Goal: Task Accomplishment & Management: Complete application form

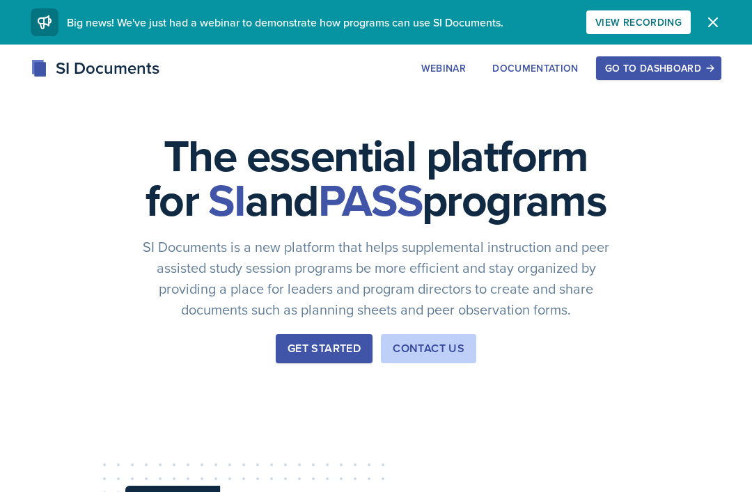
click at [658, 63] on div "Go to Dashboard" at bounding box center [658, 68] width 107 height 11
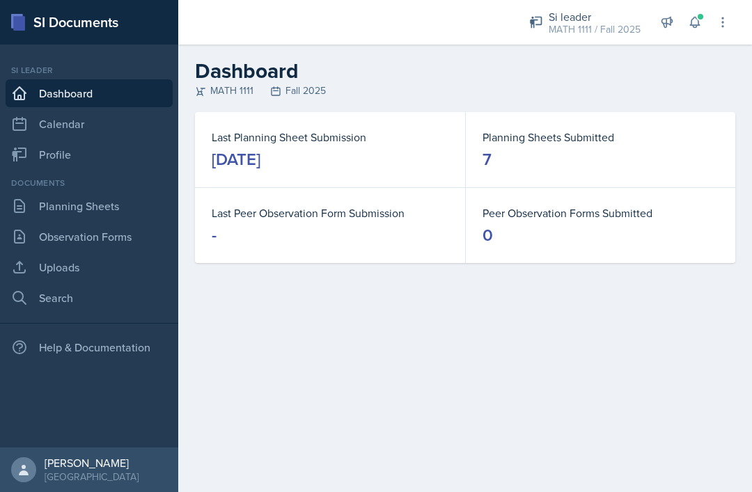
click at [58, 212] on link "Planning Sheets" at bounding box center [89, 206] width 167 height 28
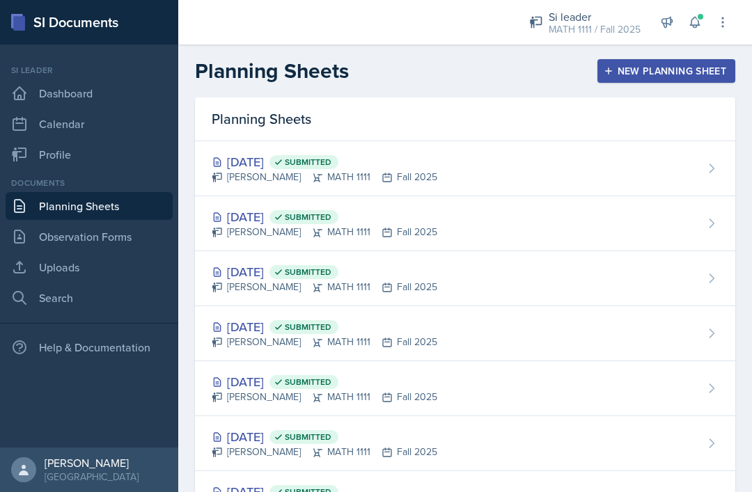
click at [45, 271] on link "Uploads" at bounding box center [89, 268] width 167 height 28
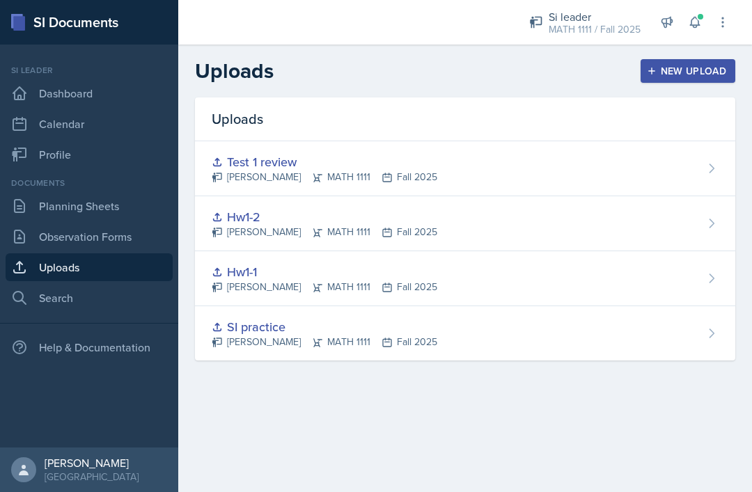
click at [699, 67] on div "New Upload" at bounding box center [688, 70] width 77 height 11
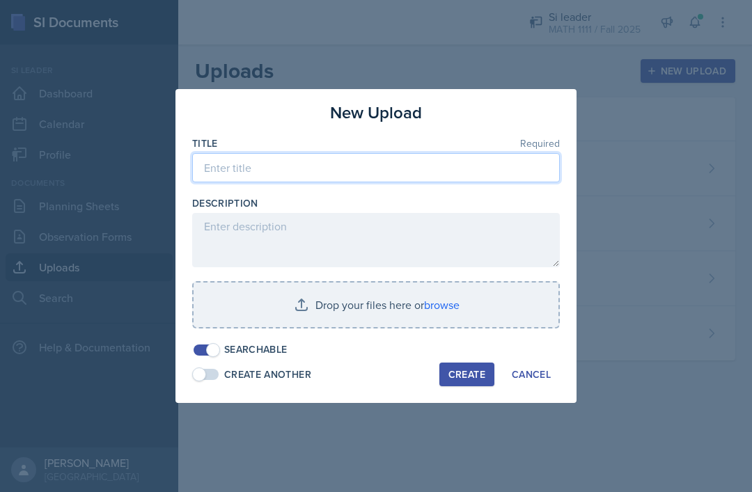
click at [431, 166] on input at bounding box center [376, 167] width 368 height 29
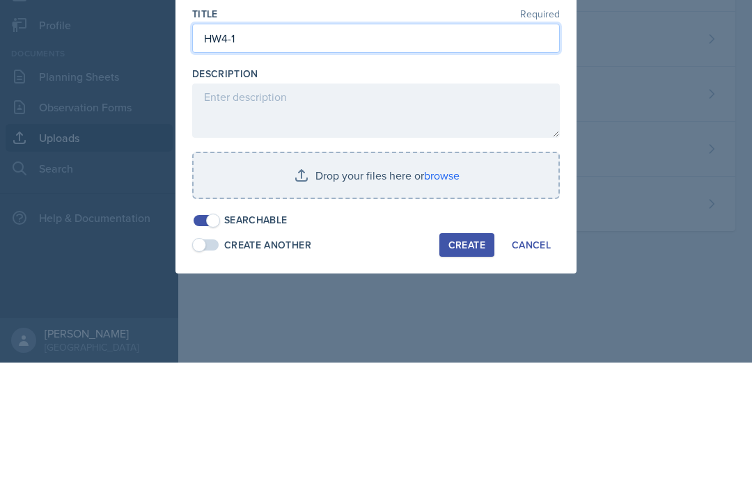
type input "HW4-1"
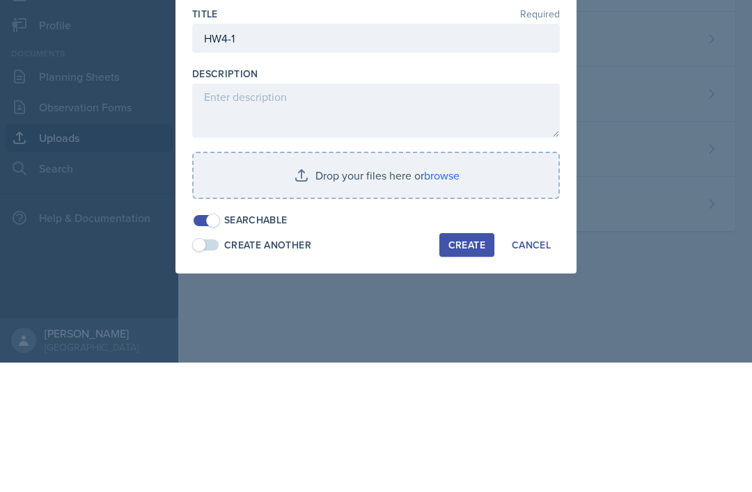
click at [324, 283] on input "file" at bounding box center [376, 305] width 365 height 45
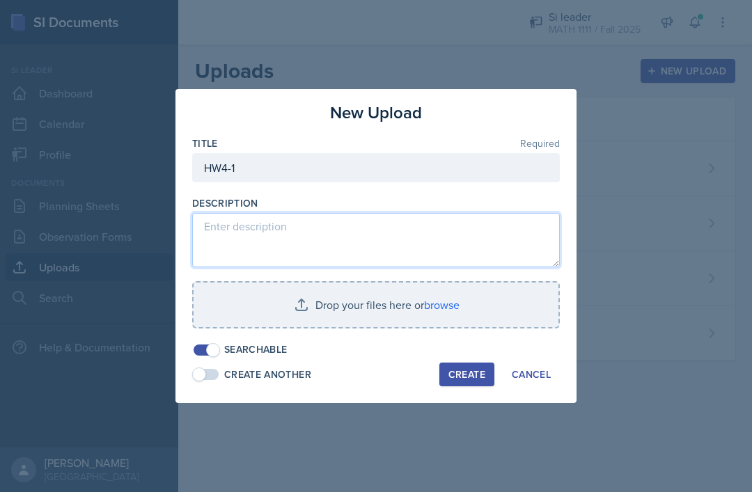
click at [283, 235] on textarea at bounding box center [376, 240] width 368 height 54
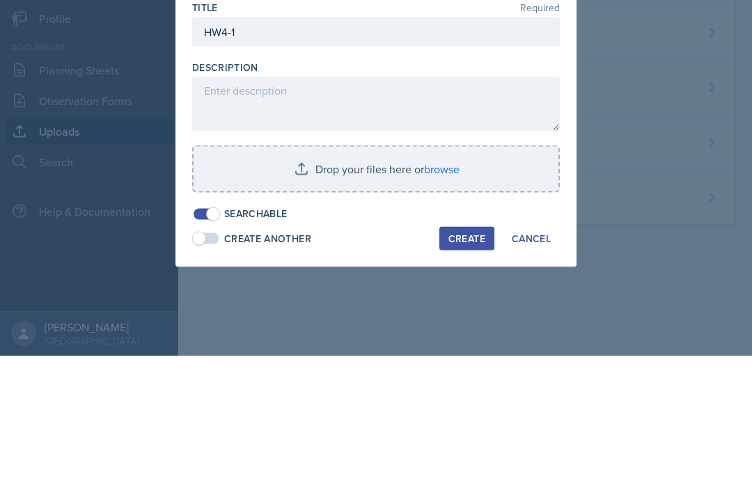
click at [326, 283] on input "file" at bounding box center [376, 305] width 365 height 45
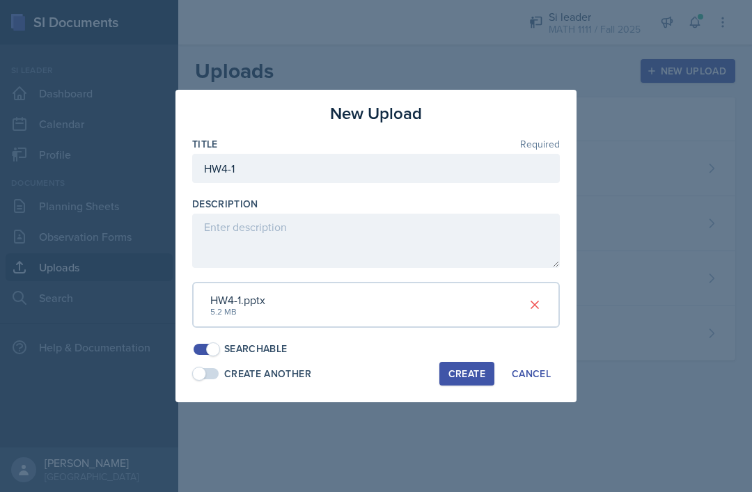
click at [462, 371] on div "Create" at bounding box center [467, 373] width 37 height 11
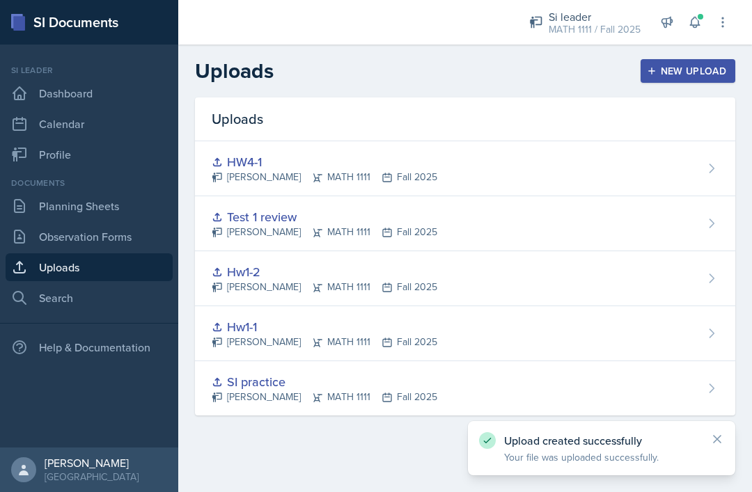
click at [669, 65] on div "New Upload" at bounding box center [688, 70] width 77 height 11
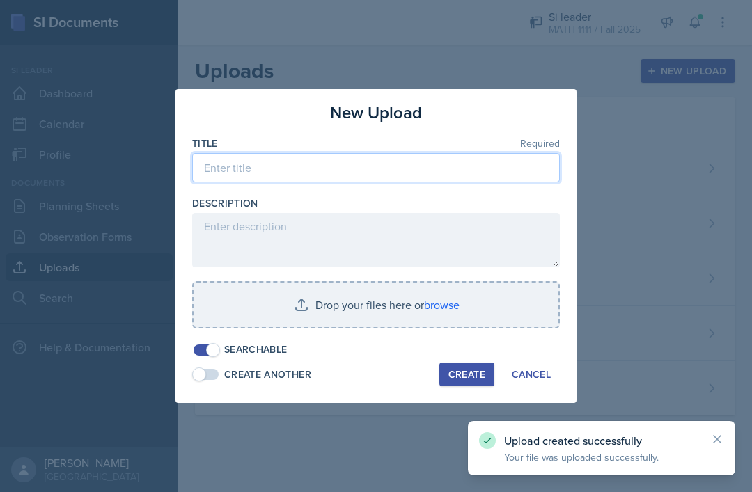
click at [400, 162] on input at bounding box center [376, 167] width 368 height 29
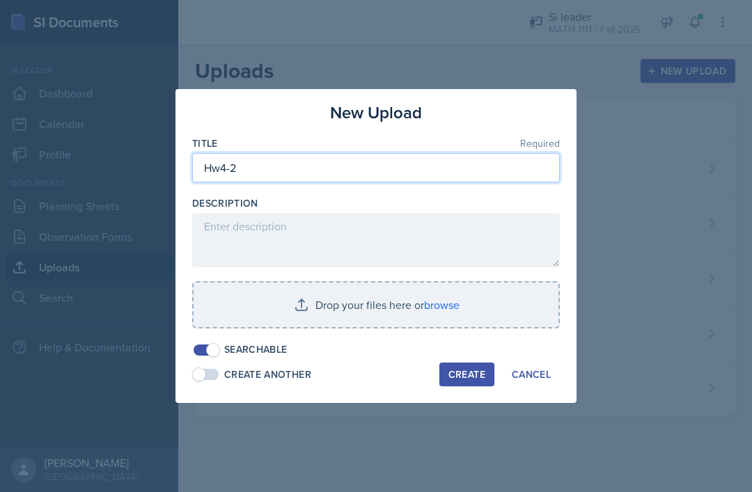
type input "Hw4-2"
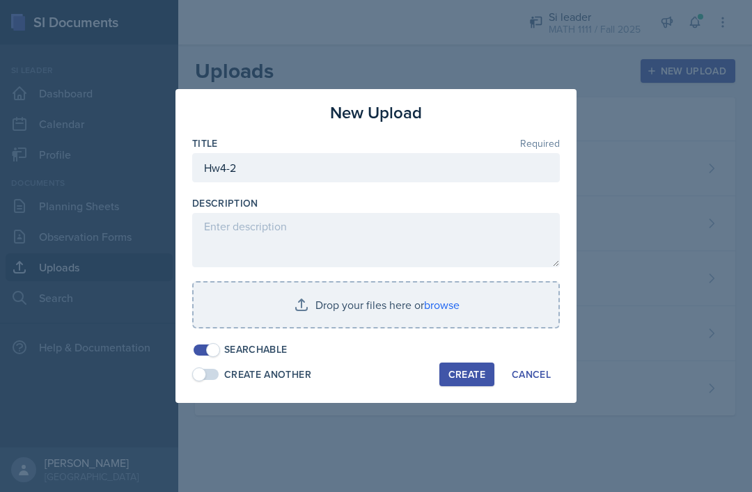
click at [347, 305] on input "file" at bounding box center [376, 305] width 365 height 45
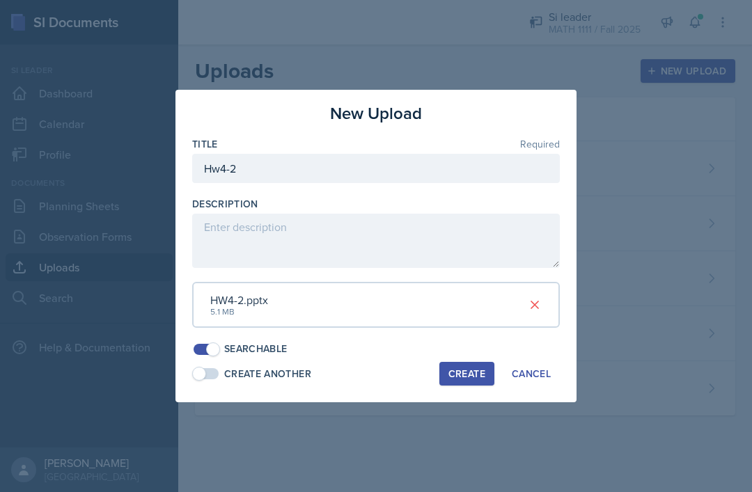
click at [468, 369] on div "Create" at bounding box center [467, 373] width 37 height 11
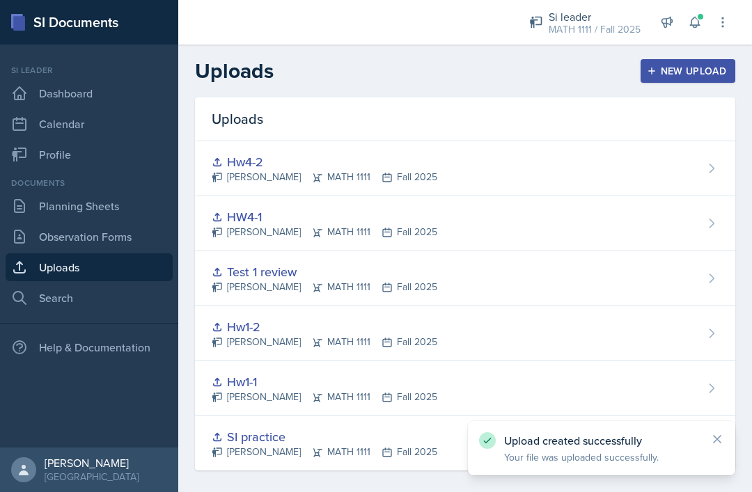
click at [114, 192] on link "Planning Sheets" at bounding box center [89, 206] width 167 height 28
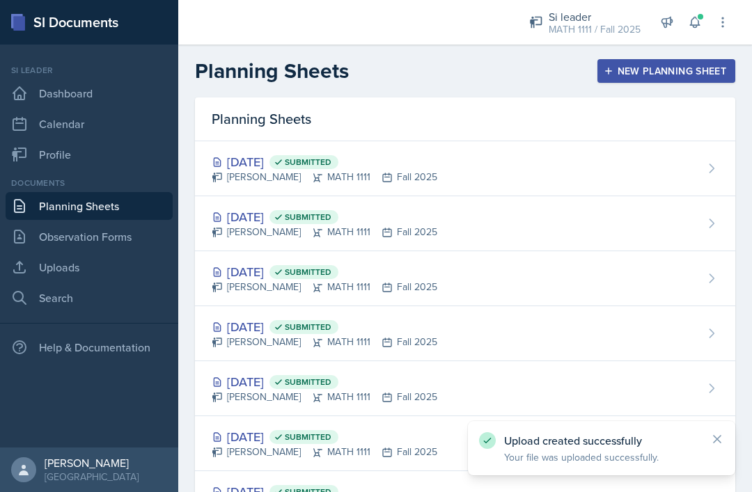
click at [444, 212] on div "Sep 8th, 2025 Submitted Simmy Huynh MATH 1111 Fall 2025" at bounding box center [465, 223] width 540 height 55
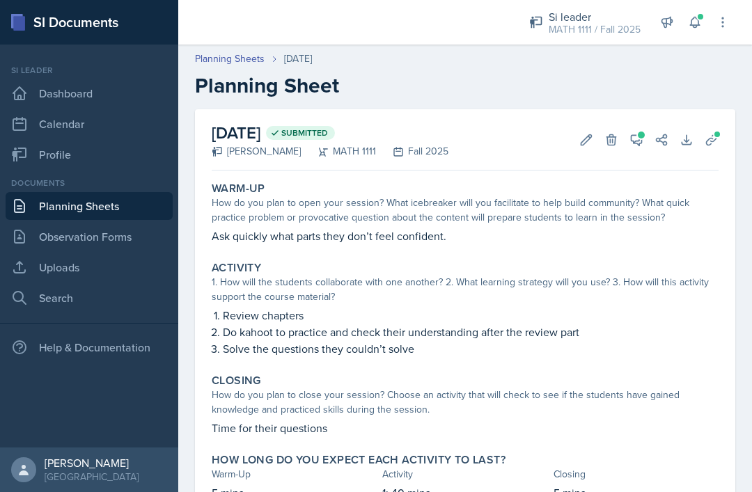
click at [632, 146] on icon at bounding box center [637, 140] width 14 height 14
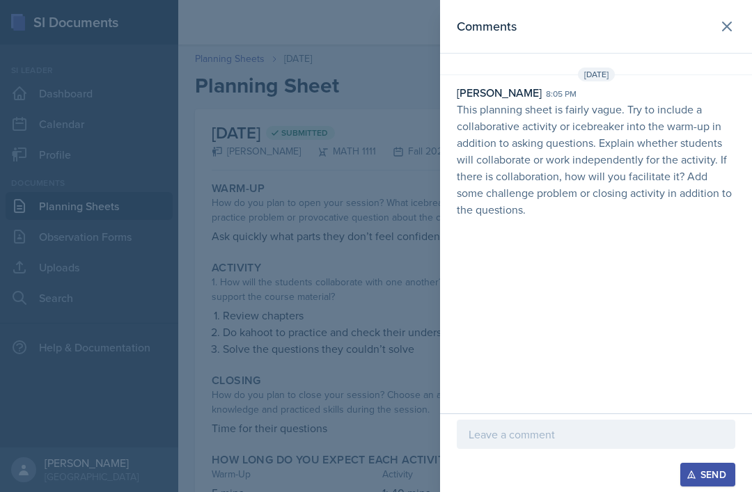
click at [726, 72] on div "Sep 10th, 2025" at bounding box center [596, 75] width 312 height 14
click at [720, 77] on div "Sep 10th, 2025" at bounding box center [596, 75] width 312 height 14
click at [728, 73] on div "Sep 10th, 2025" at bounding box center [596, 75] width 312 height 14
click at [728, 75] on div "Sep 10th, 2025" at bounding box center [596, 75] width 312 height 14
click at [727, 74] on div "Sep 10th, 2025" at bounding box center [596, 75] width 312 height 14
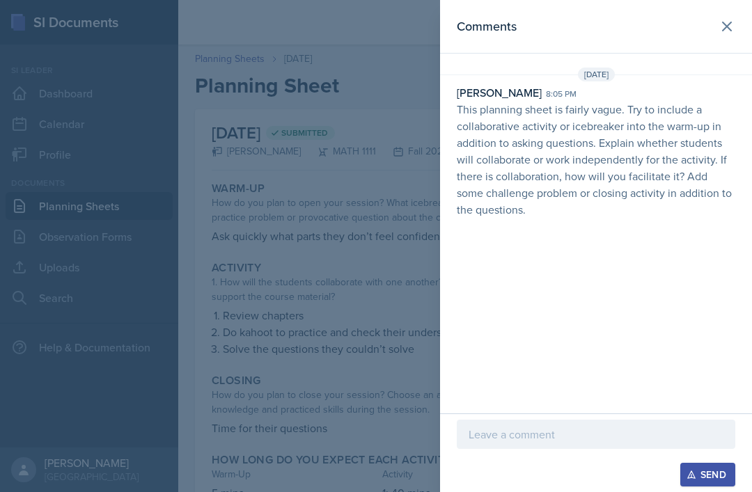
click at [728, 74] on div "Sep 10th, 2025" at bounding box center [596, 75] width 312 height 14
click at [310, 361] on div at bounding box center [376, 246] width 752 height 492
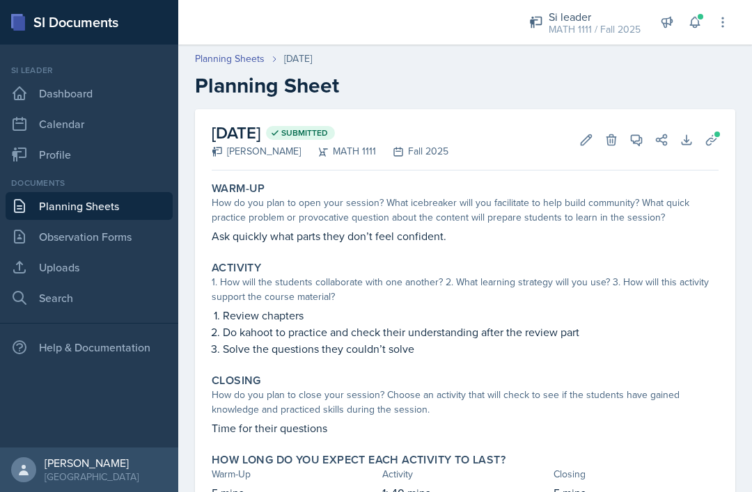
click at [126, 246] on link "Observation Forms" at bounding box center [89, 237] width 167 height 28
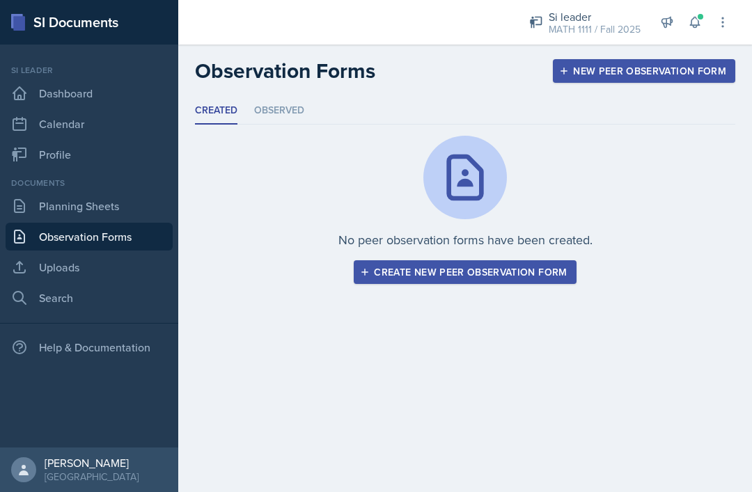
click at [132, 216] on link "Planning Sheets" at bounding box center [89, 206] width 167 height 28
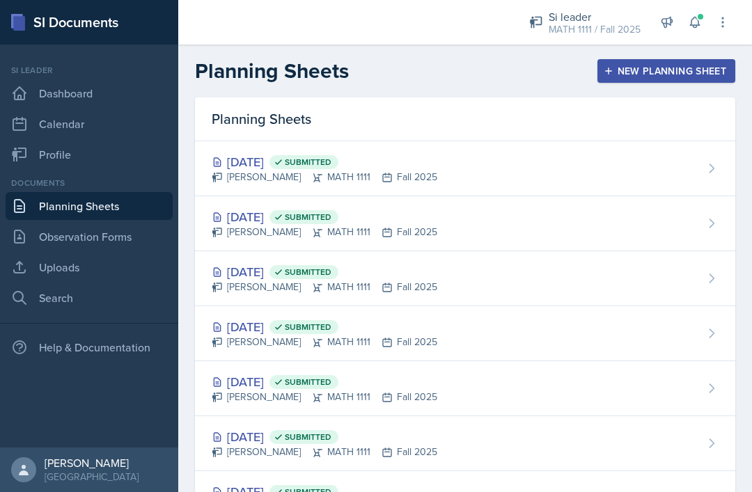
click at [685, 74] on div "New Planning Sheet" at bounding box center [667, 70] width 120 height 11
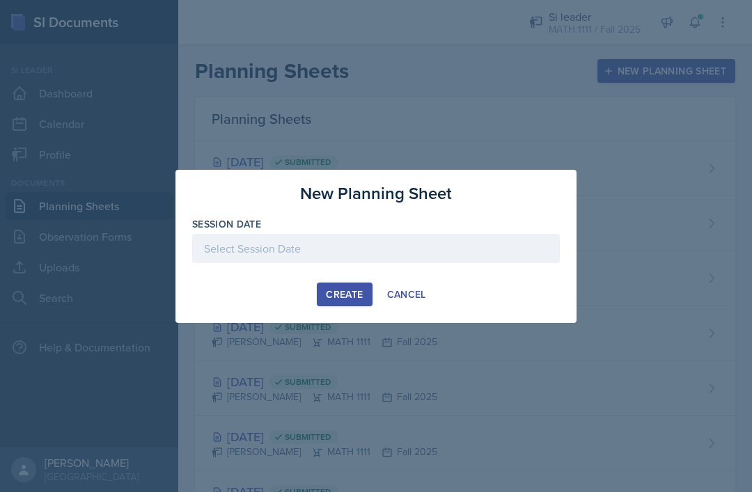
click at [414, 293] on div "Cancel" at bounding box center [406, 294] width 39 height 11
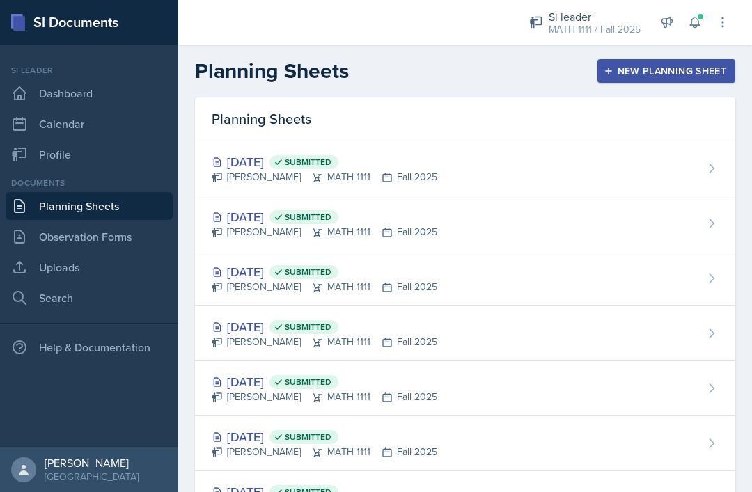
click at [625, 71] on div "New Planning Sheet" at bounding box center [667, 70] width 120 height 11
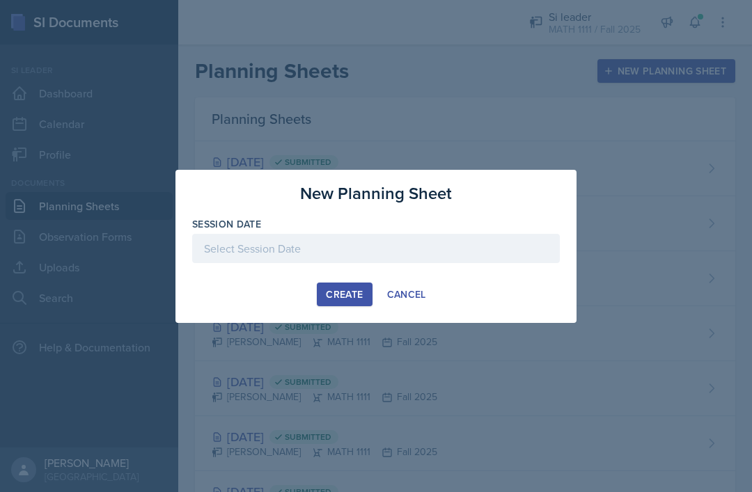
click at [298, 293] on div "Create Cancel" at bounding box center [376, 295] width 368 height 24
click at [272, 293] on div "Create Cancel" at bounding box center [376, 295] width 368 height 24
click at [418, 348] on div at bounding box center [376, 246] width 752 height 492
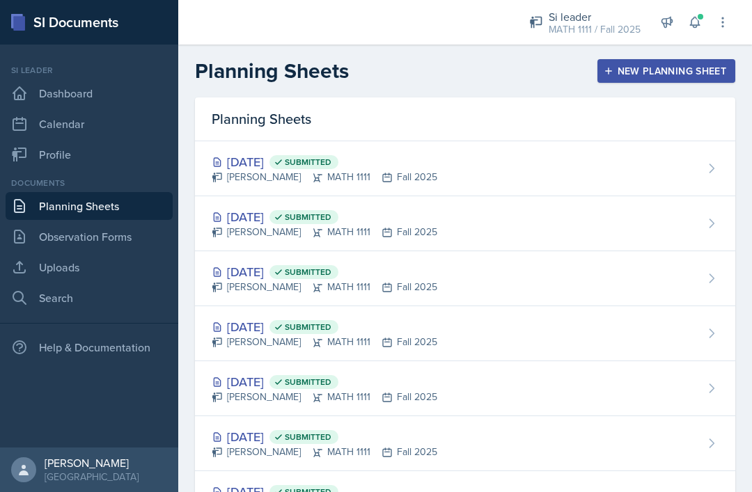
click at [513, 93] on header "Planning Sheets New Planning Sheet" at bounding box center [465, 71] width 574 height 53
click at [654, 69] on div "New Planning Sheet" at bounding box center [667, 70] width 120 height 11
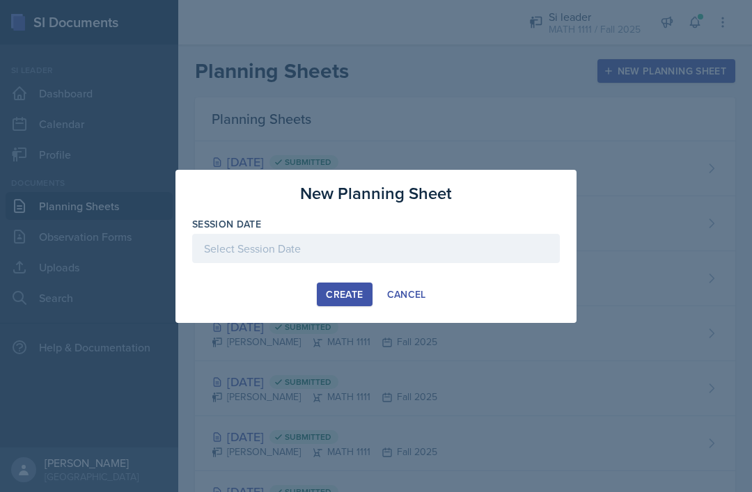
click at [367, 305] on button "Create" at bounding box center [344, 295] width 55 height 24
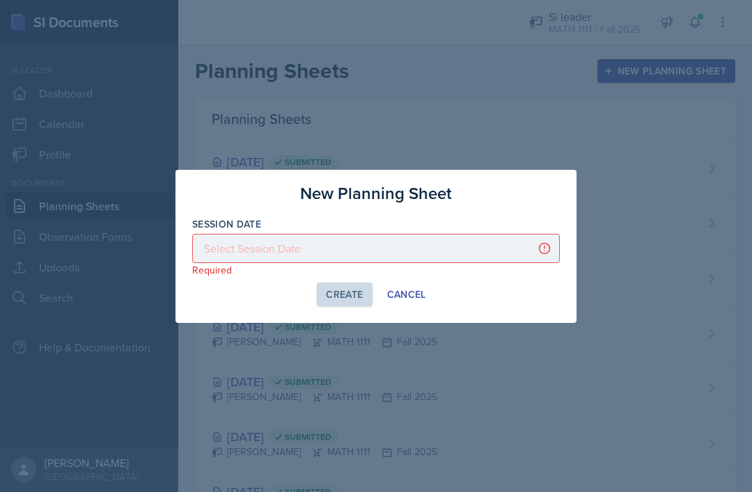
click at [368, 297] on button "Create" at bounding box center [344, 295] width 55 height 24
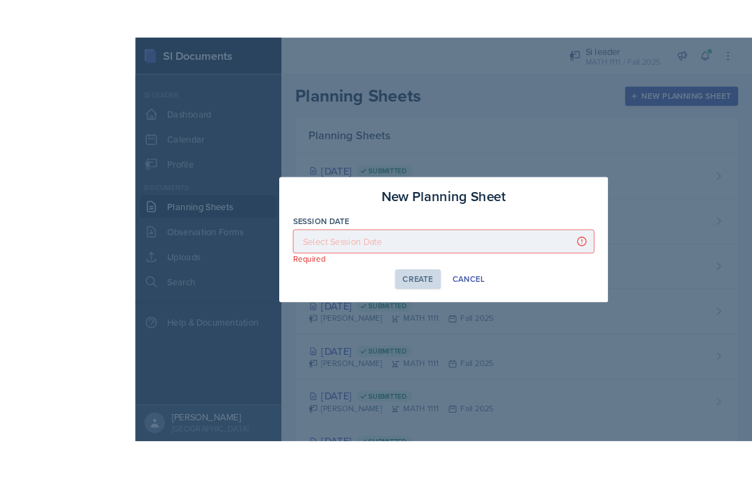
scroll to position [38, 0]
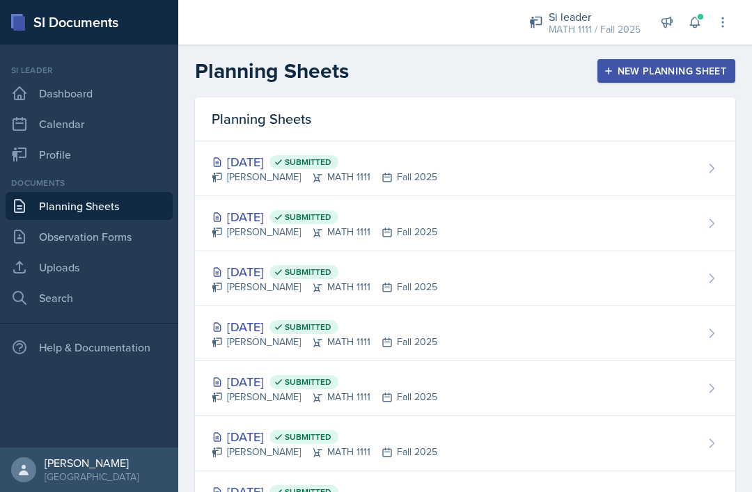
click at [673, 71] on div "New Planning Sheet" at bounding box center [667, 70] width 120 height 11
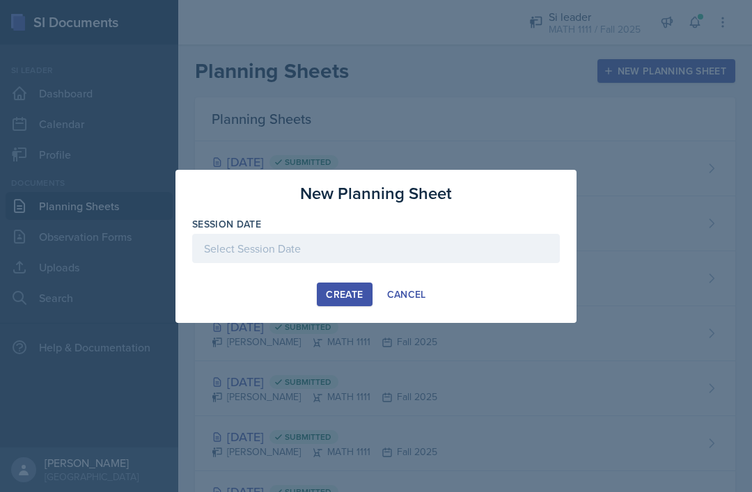
click at [488, 247] on div at bounding box center [376, 248] width 368 height 29
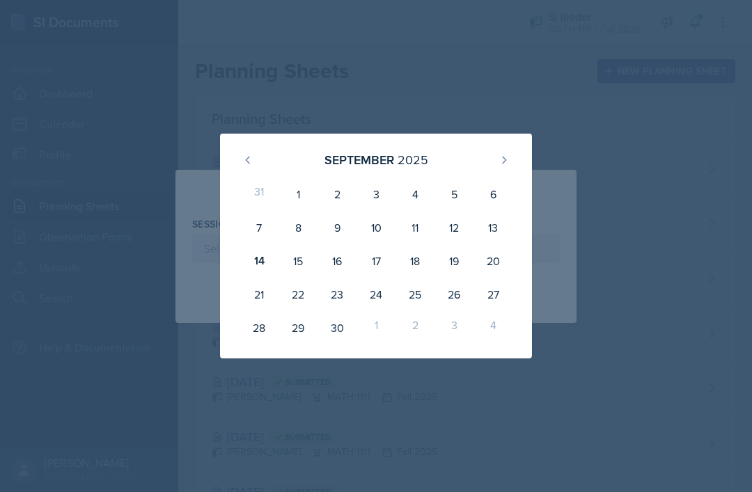
click at [297, 260] on div "15" at bounding box center [298, 260] width 39 height 33
type input "[DATE]"
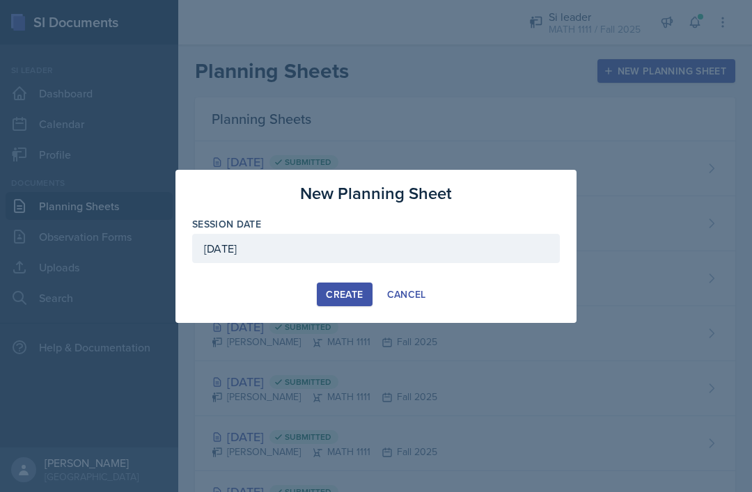
click at [343, 292] on div "Create" at bounding box center [344, 294] width 37 height 11
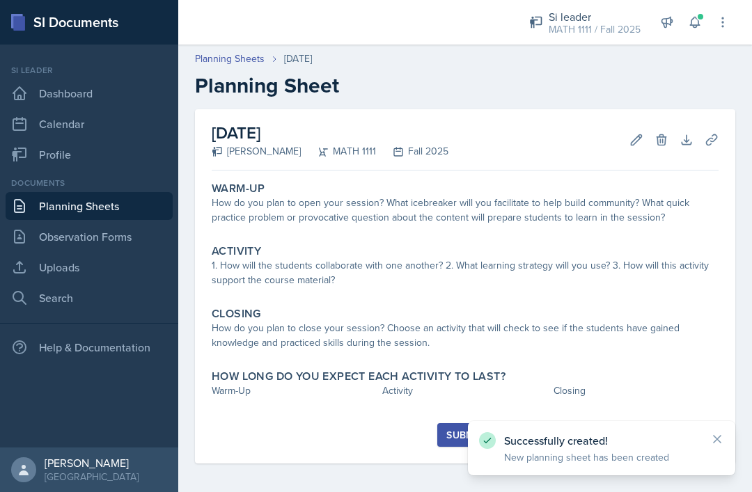
click at [439, 215] on div "How do you plan to open your session? What icebreaker will you facilitate to he…" at bounding box center [465, 210] width 507 height 29
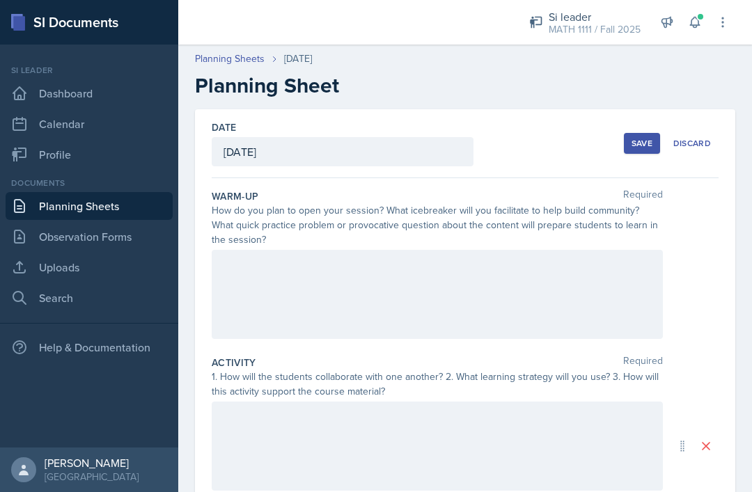
click at [432, 292] on div at bounding box center [437, 294] width 451 height 89
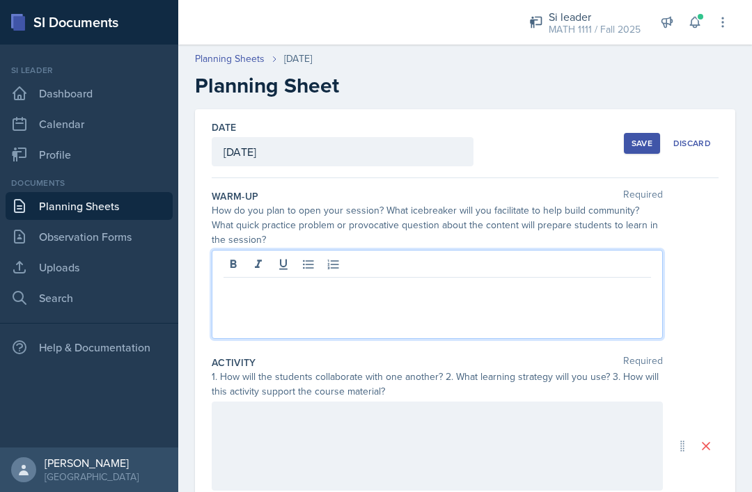
click at [417, 296] on p at bounding box center [438, 289] width 428 height 17
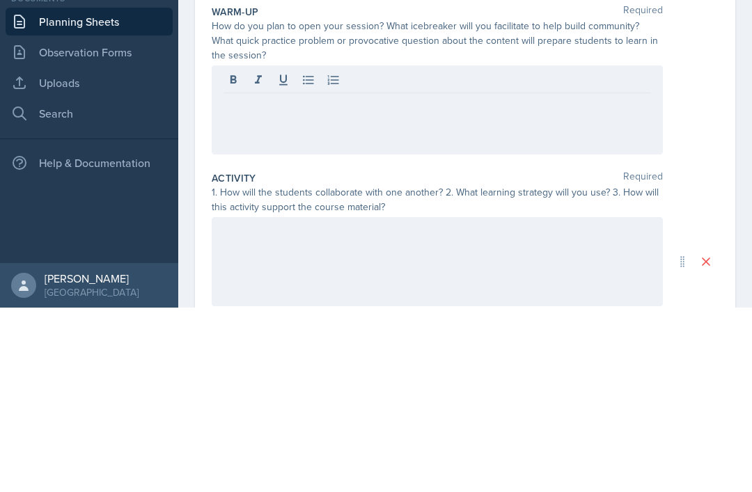
scroll to position [45, 0]
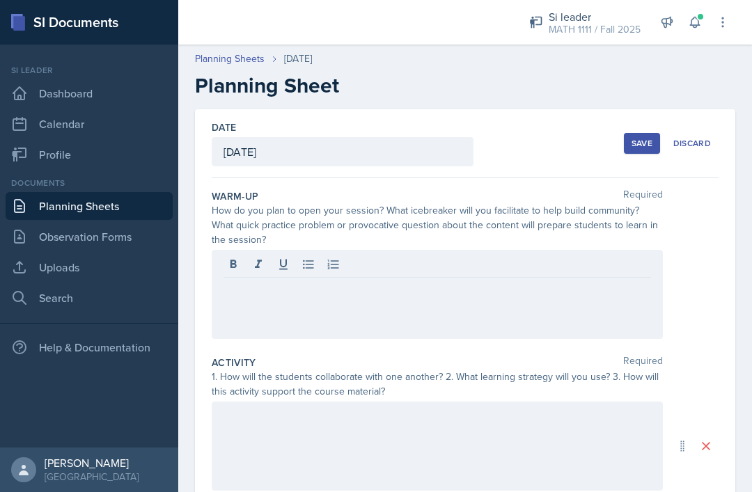
click at [249, 402] on div at bounding box center [437, 446] width 451 height 89
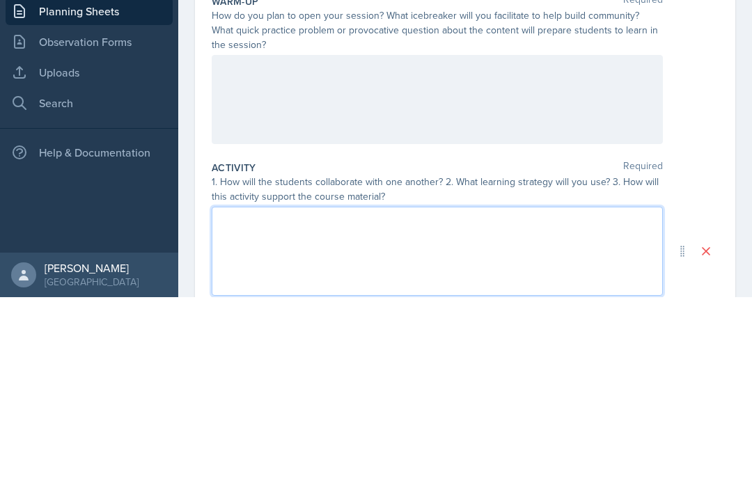
click at [562, 250] on div at bounding box center [437, 294] width 451 height 89
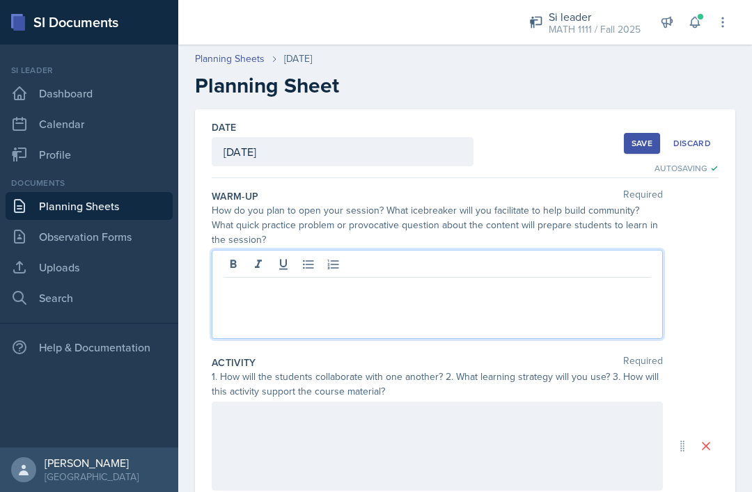
click at [547, 281] on p at bounding box center [438, 289] width 428 height 17
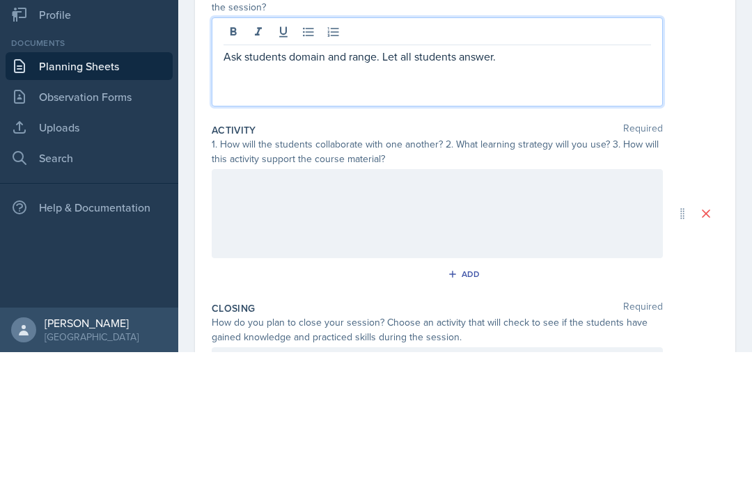
scroll to position [101, 0]
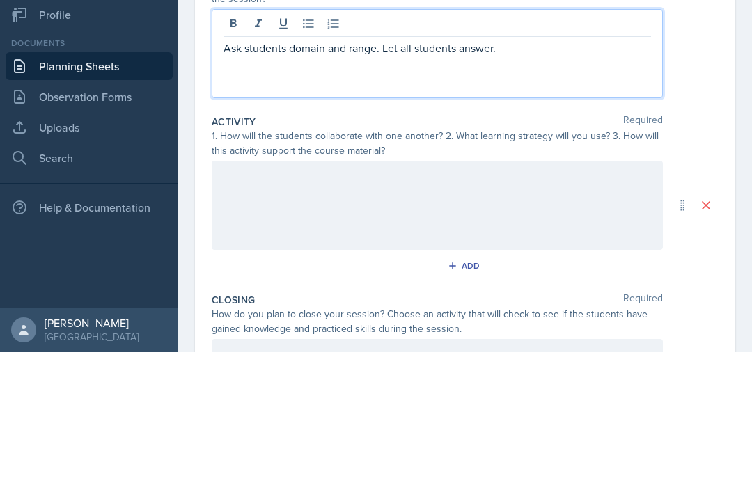
click at [512, 301] on div at bounding box center [437, 345] width 451 height 89
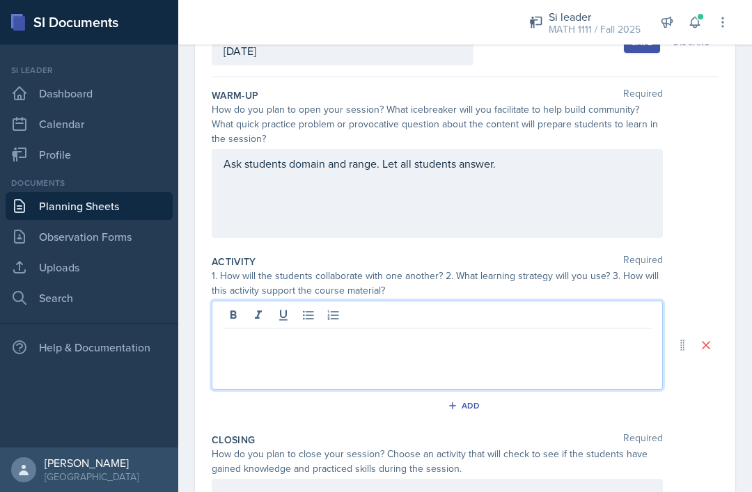
click at [459, 332] on p at bounding box center [438, 340] width 428 height 17
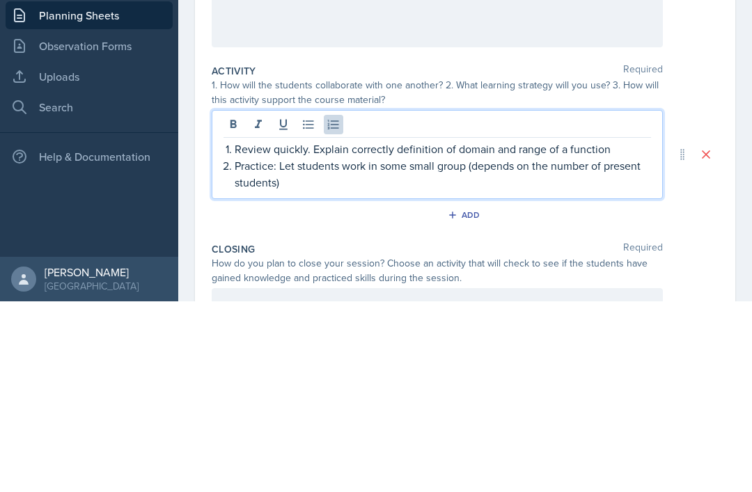
click at [403, 348] on p "Practice: Let students work in some small group (depends on the number of prese…" at bounding box center [443, 364] width 417 height 33
click at [430, 348] on p "Practice: Let students work in some small group (depends on the number of prese…" at bounding box center [443, 364] width 417 height 33
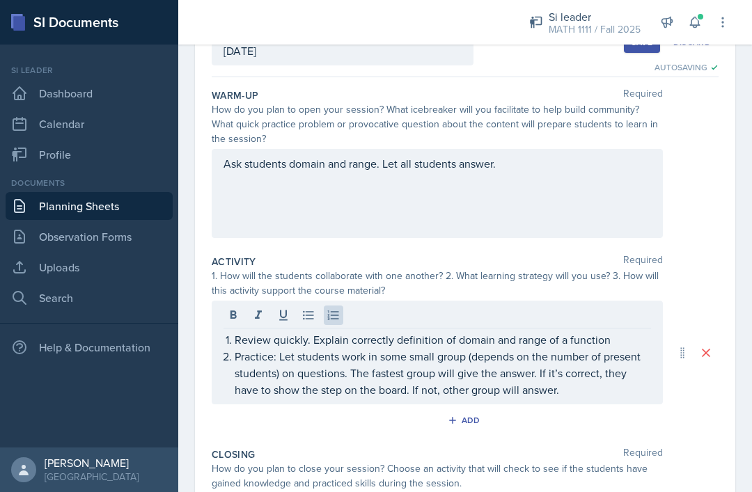
click at [579, 348] on p "Practice: Let students work in some small group (depends on the number of prese…" at bounding box center [443, 373] width 417 height 50
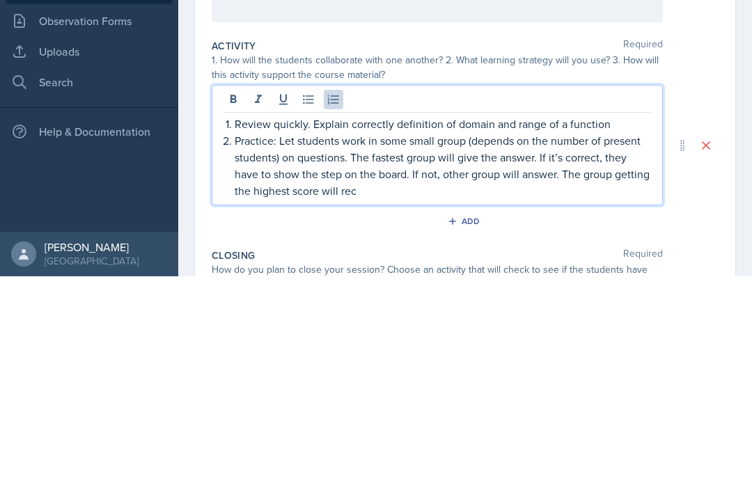
click at [369, 348] on p "Practice: Let students work in some small group (depends on the number of prese…" at bounding box center [443, 381] width 417 height 67
click at [494, 348] on p "Practice: Let students work in some small group (depends on the number of prese…" at bounding box center [443, 381] width 417 height 67
click at [416, 348] on p "Practice: Let students work in some small group (depends on the number of prese…" at bounding box center [443, 381] width 417 height 67
click at [492, 348] on p "Practice: Let students work in some small group (depends on the number of prese…" at bounding box center [443, 381] width 417 height 67
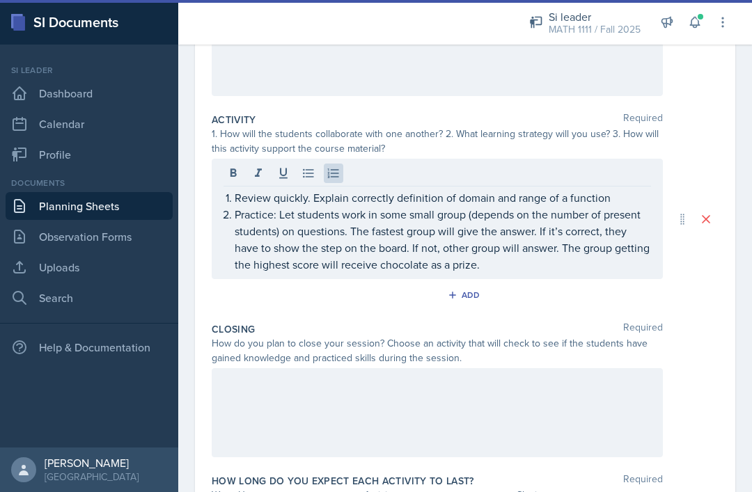
scroll to position [244, 0]
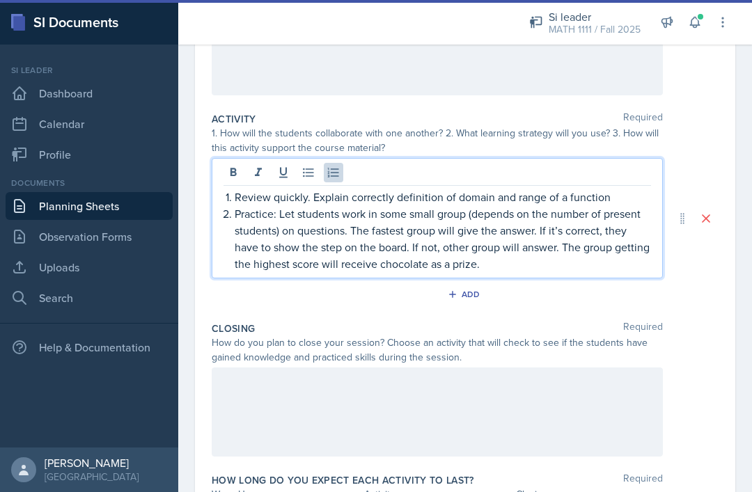
click at [535, 368] on div at bounding box center [437, 412] width 451 height 89
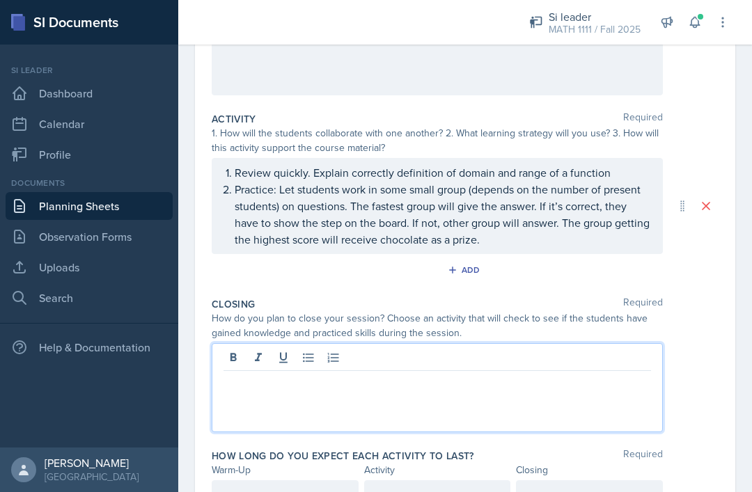
click at [545, 361] on div at bounding box center [437, 387] width 451 height 89
click at [545, 374] on p at bounding box center [438, 382] width 428 height 17
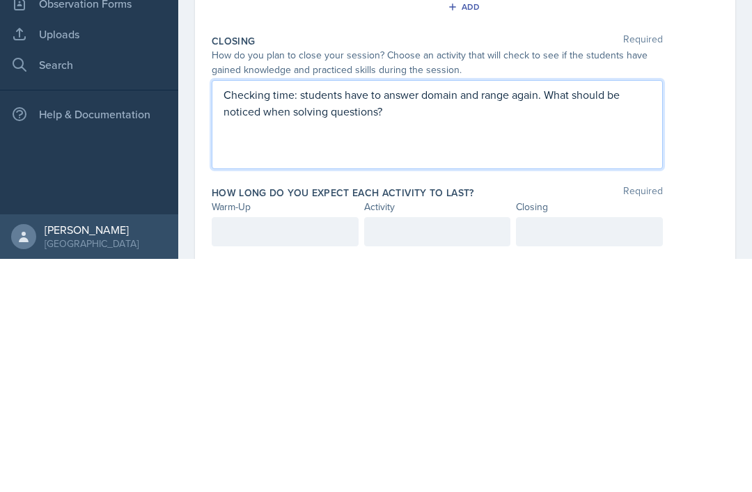
scroll to position [272, 0]
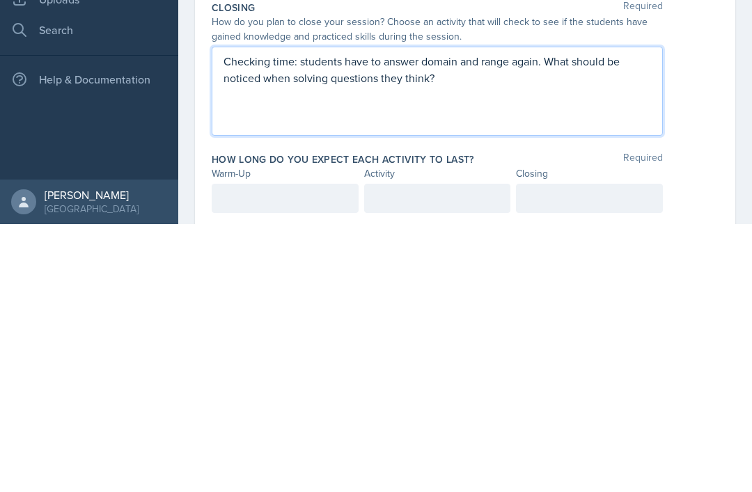
click at [238, 452] on div at bounding box center [285, 466] width 147 height 29
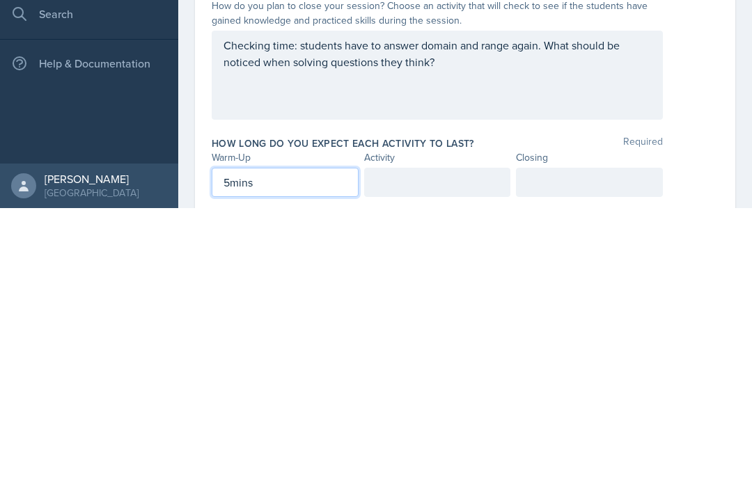
click at [420, 452] on div at bounding box center [437, 466] width 147 height 29
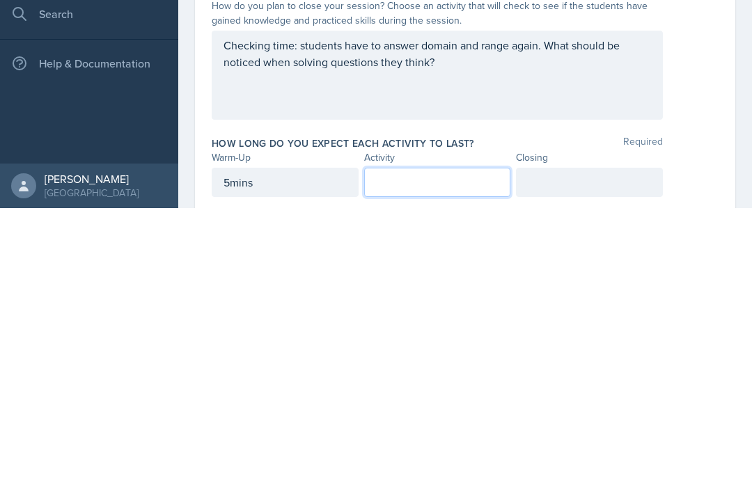
click at [557, 452] on div at bounding box center [589, 466] width 147 height 29
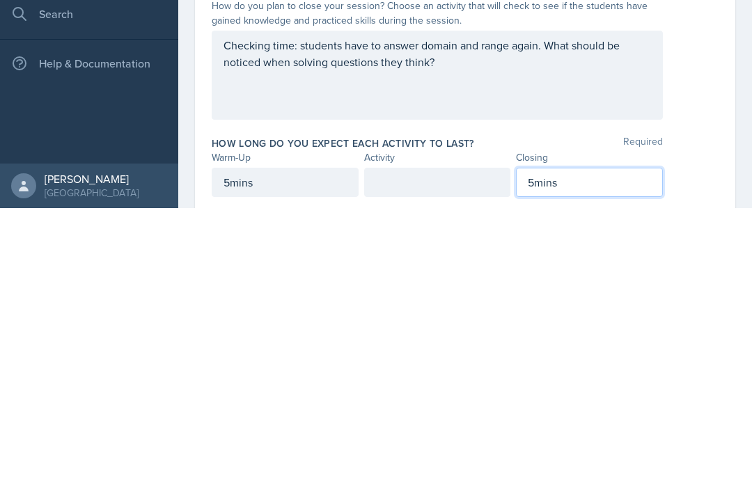
click at [426, 452] on div at bounding box center [437, 466] width 147 height 29
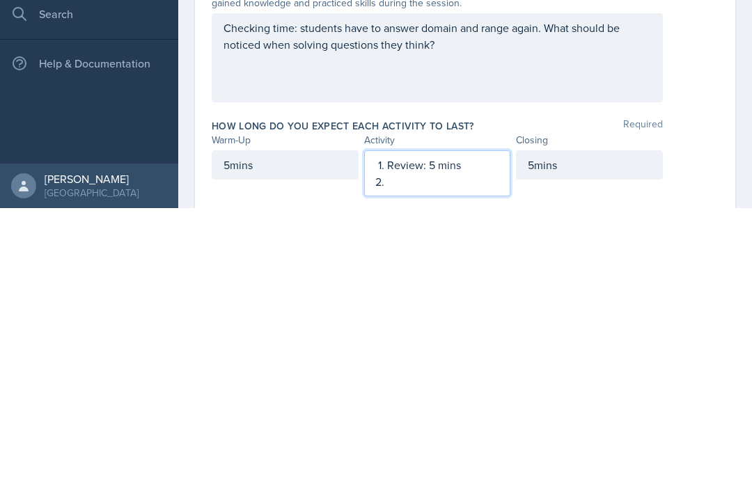
scroll to position [289, 0]
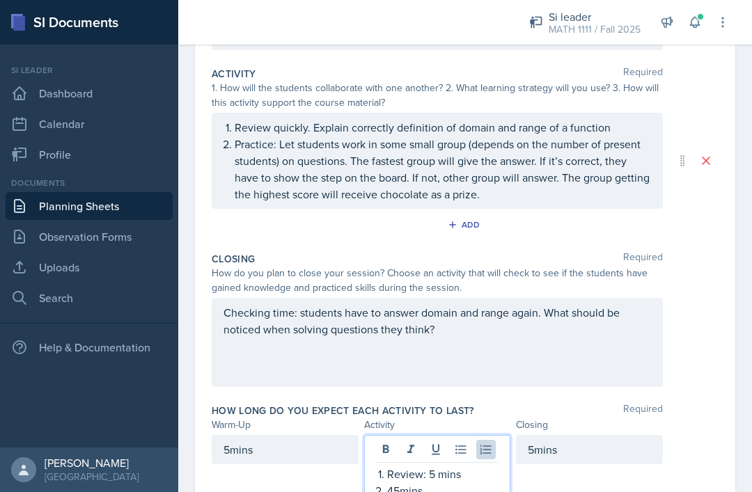
click at [706, 320] on div "Checking time: students have to answer domain and range again. What should be n…" at bounding box center [465, 342] width 507 height 89
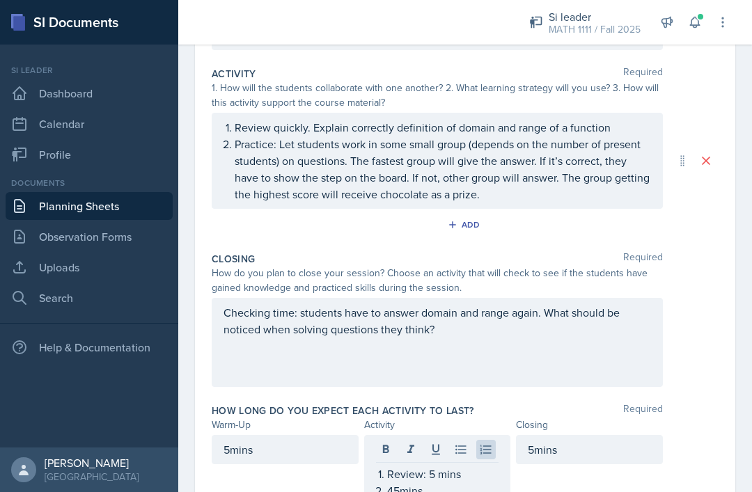
click at [384, 466] on div "Review: 5 mins 45mins" at bounding box center [437, 482] width 123 height 33
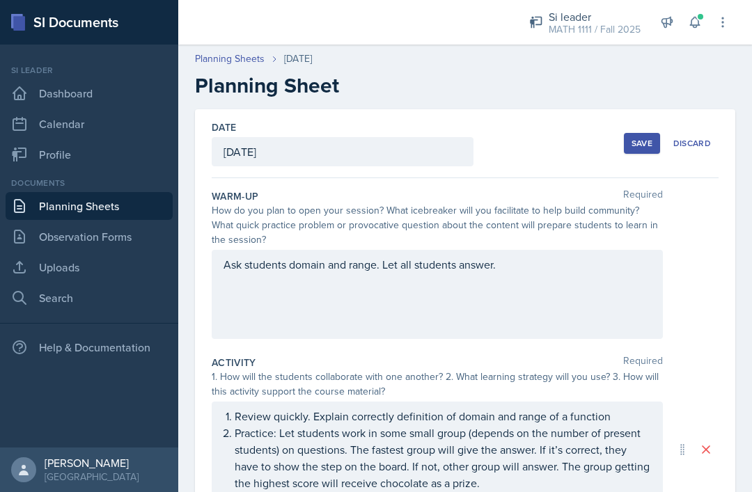
scroll to position [0, 0]
click at [641, 133] on button "Save" at bounding box center [642, 143] width 36 height 21
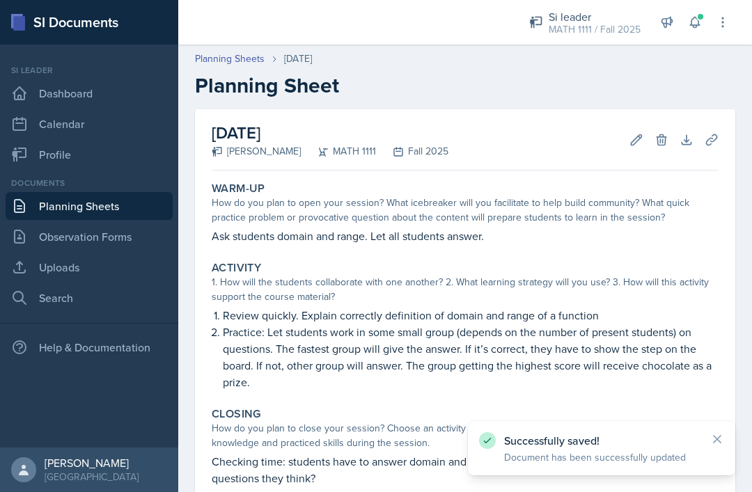
click at [715, 133] on icon at bounding box center [712, 140] width 14 height 14
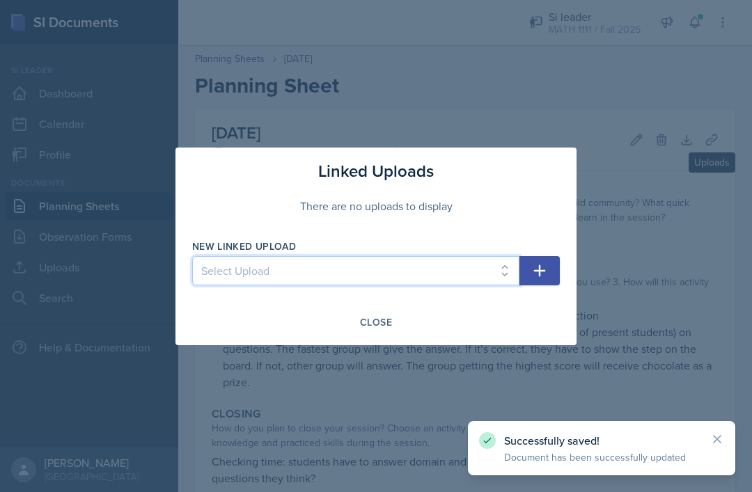
click at [470, 271] on select "Select Upload SI practice Hw1-1 Hw1-2 Test 1 review HW4-1 Hw4-2" at bounding box center [355, 270] width 327 height 29
select select "68a2bde2-f24a-4f41-b826-007153b2d171"
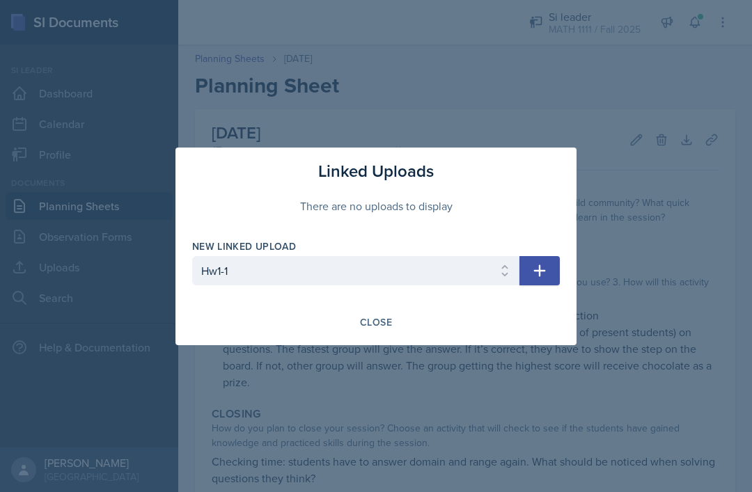
click at [545, 271] on icon "button" at bounding box center [540, 271] width 12 height 12
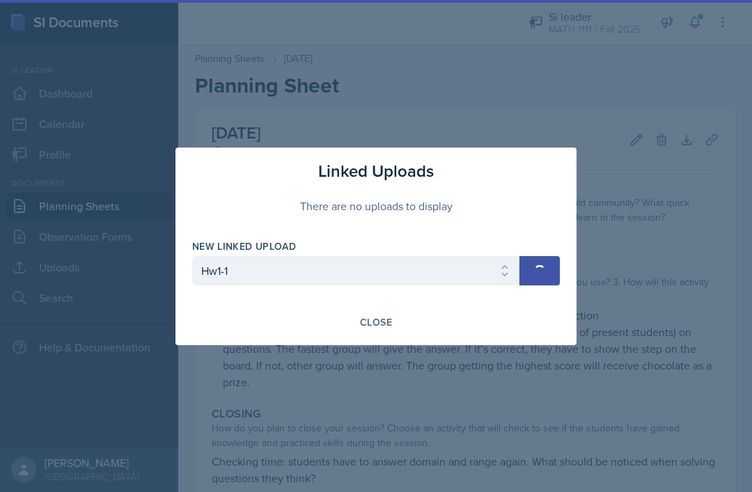
select select
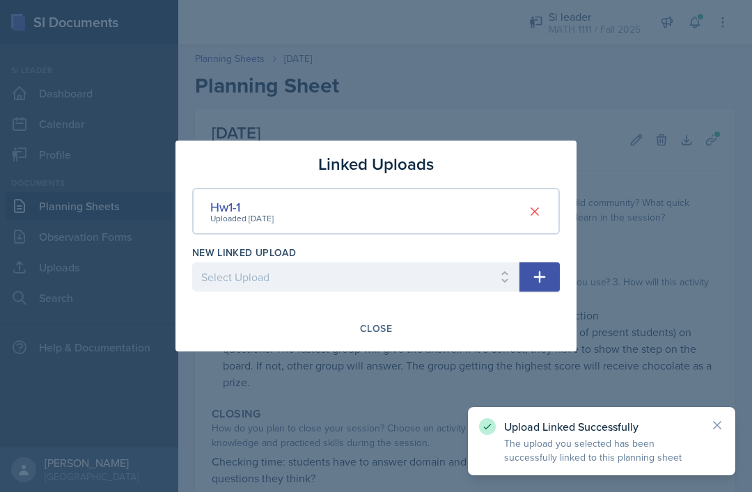
click at [385, 328] on div "Close" at bounding box center [376, 328] width 32 height 11
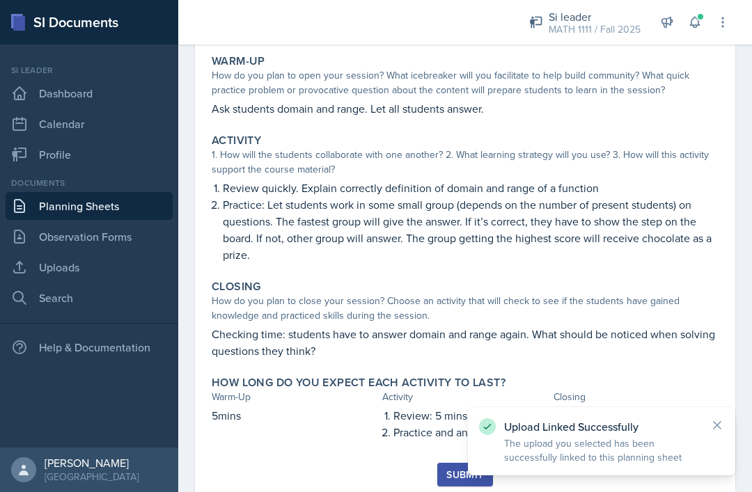
scroll to position [127, 0]
click at [448, 469] on div "Submit" at bounding box center [464, 474] width 37 height 11
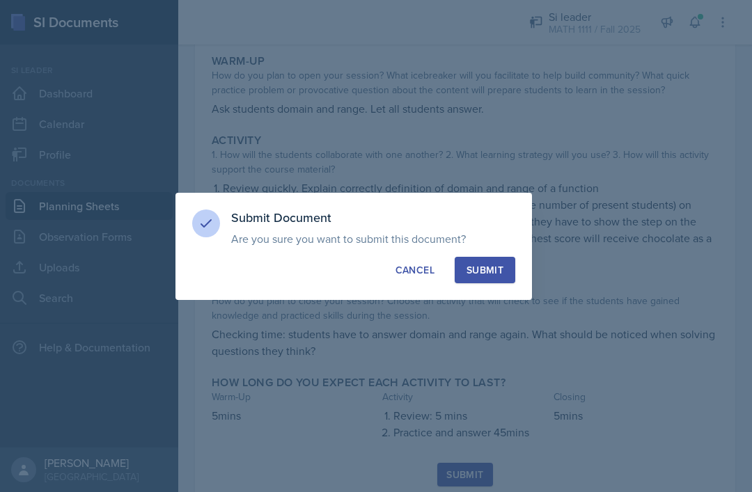
click at [492, 265] on div "Submit" at bounding box center [485, 270] width 37 height 14
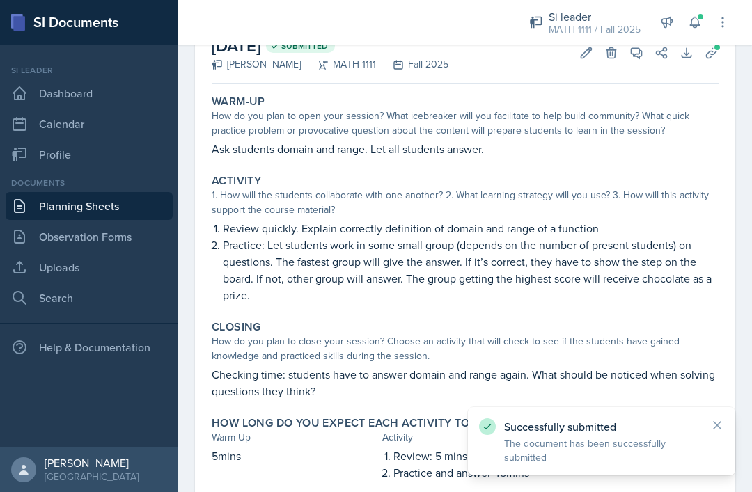
click at [95, 223] on link "Observation Forms" at bounding box center [89, 237] width 167 height 28
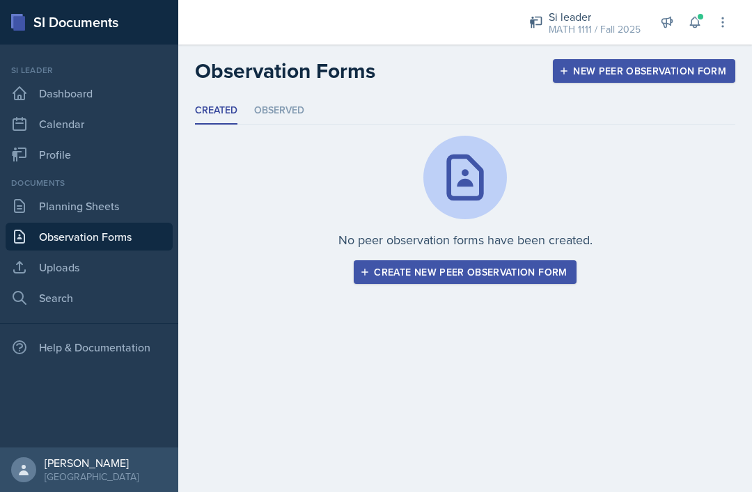
click at [94, 214] on link "Planning Sheets" at bounding box center [89, 206] width 167 height 28
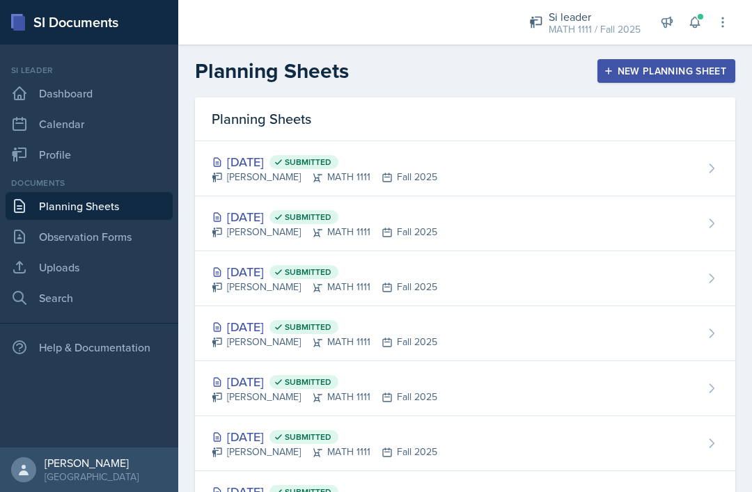
click at [697, 70] on div "New Planning Sheet" at bounding box center [667, 70] width 120 height 11
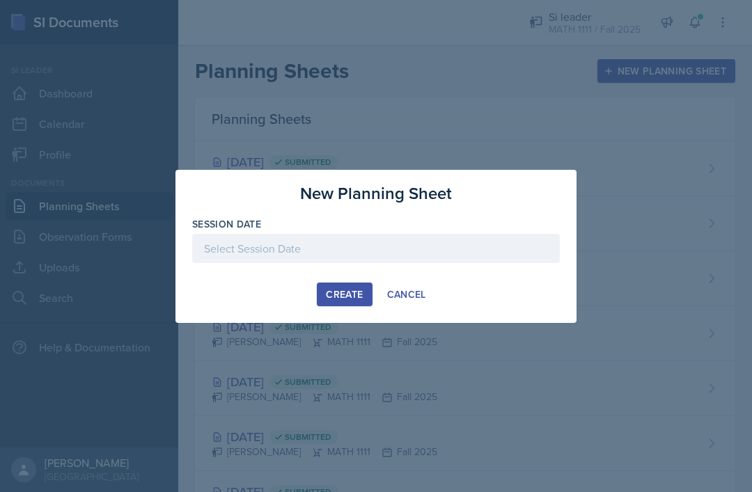
click at [398, 297] on div "Cancel" at bounding box center [406, 294] width 39 height 11
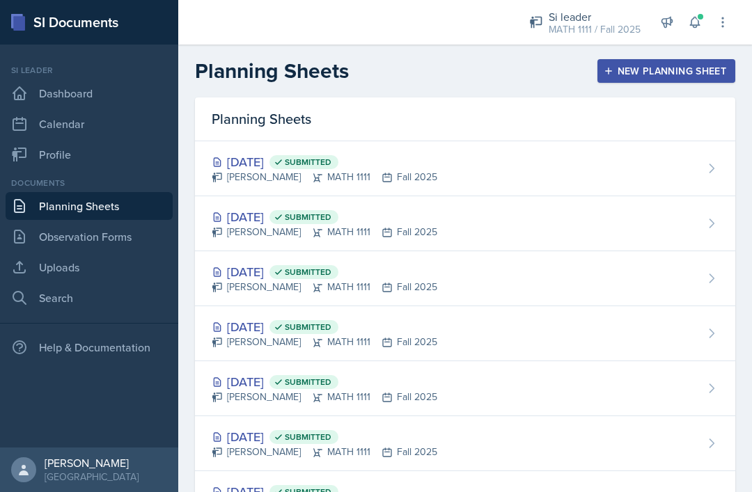
click at [640, 72] on div "New Planning Sheet" at bounding box center [667, 70] width 120 height 11
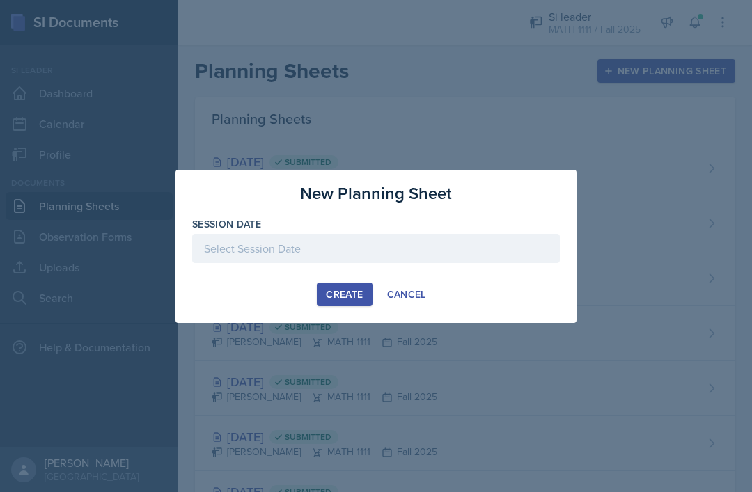
click at [446, 286] on div "Create Cancel" at bounding box center [376, 295] width 368 height 24
click at [445, 294] on div "Create Cancel" at bounding box center [376, 295] width 368 height 24
click at [445, 295] on div "Create Cancel" at bounding box center [376, 295] width 368 height 24
click at [422, 339] on div at bounding box center [376, 246] width 752 height 492
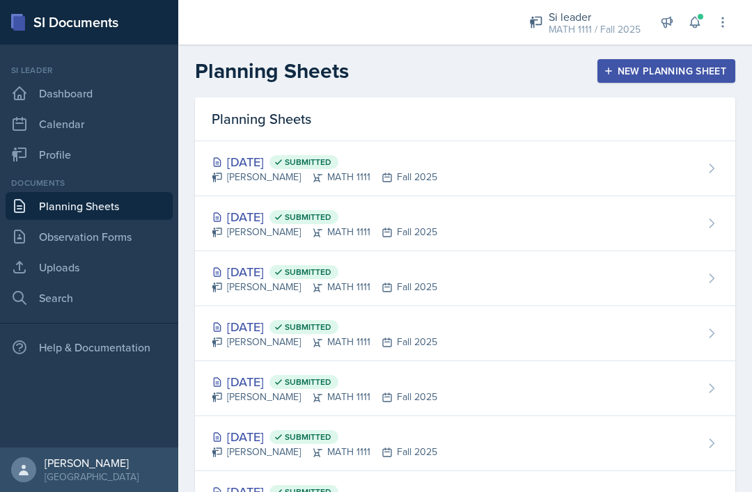
click at [625, 74] on div "New Planning Sheet" at bounding box center [667, 70] width 120 height 11
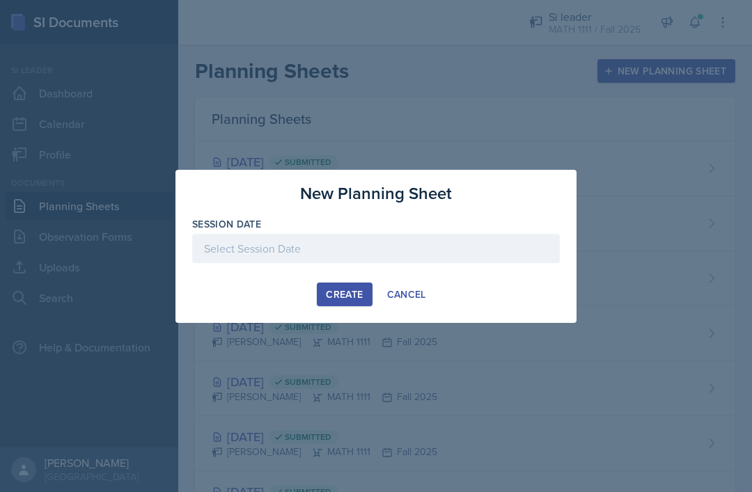
click at [389, 289] on div "Cancel" at bounding box center [406, 294] width 39 height 11
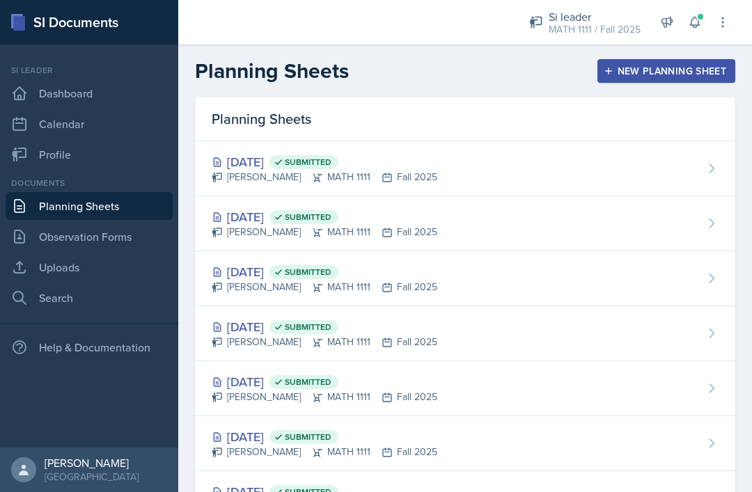
click at [552, 218] on div "Sep 9th, 2025 Submitted Simmy Huynh MATH 1111 Fall 2025" at bounding box center [465, 223] width 540 height 55
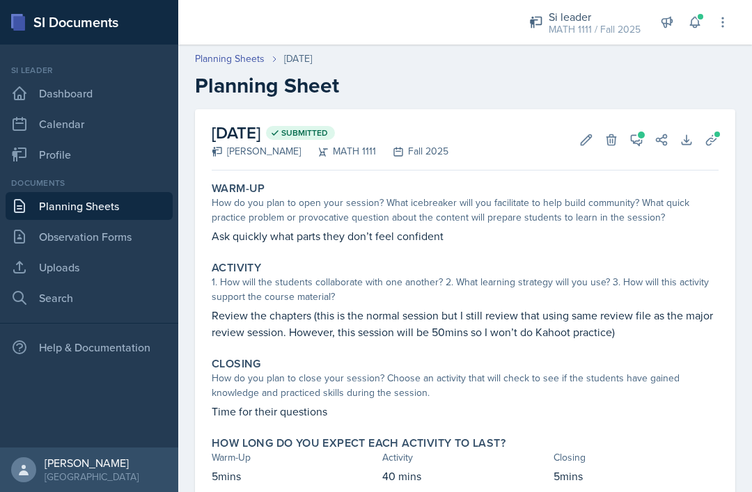
click at [638, 146] on icon at bounding box center [637, 140] width 14 height 14
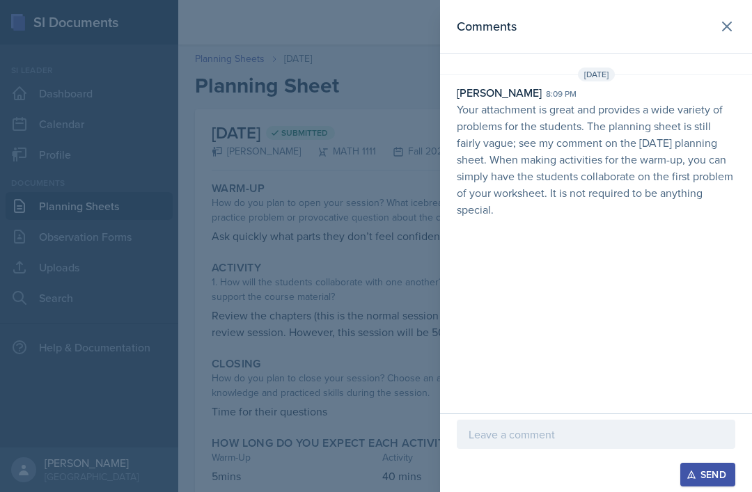
click at [724, 25] on icon at bounding box center [727, 26] width 17 height 17
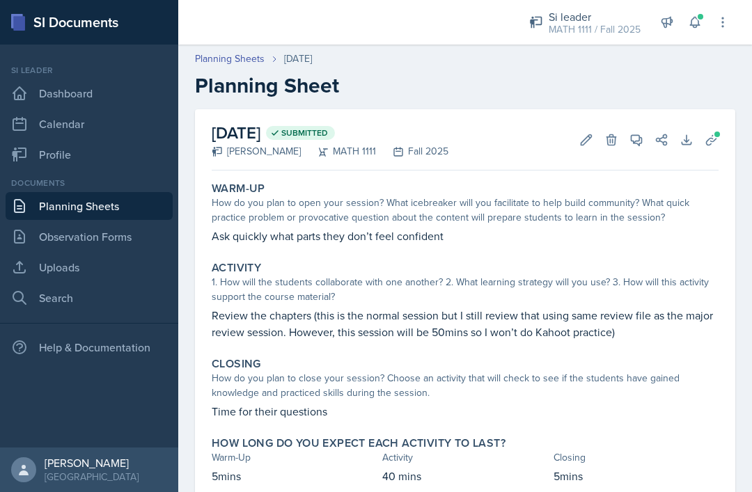
click at [73, 212] on link "Planning Sheets" at bounding box center [89, 206] width 167 height 28
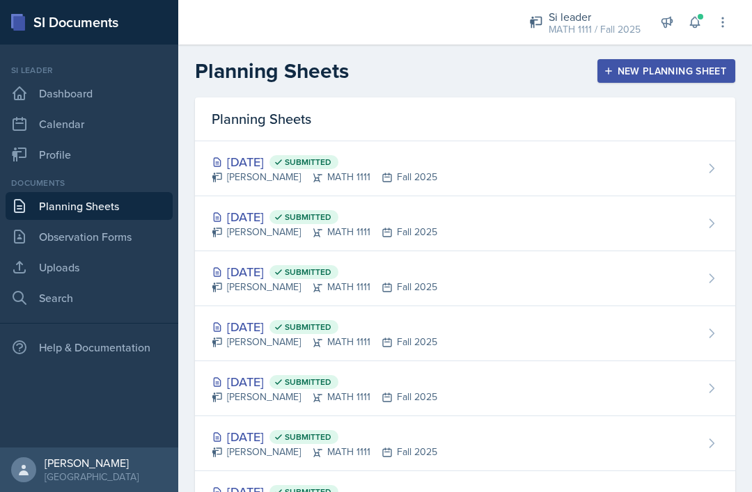
click at [678, 68] on div "New Planning Sheet" at bounding box center [667, 70] width 120 height 11
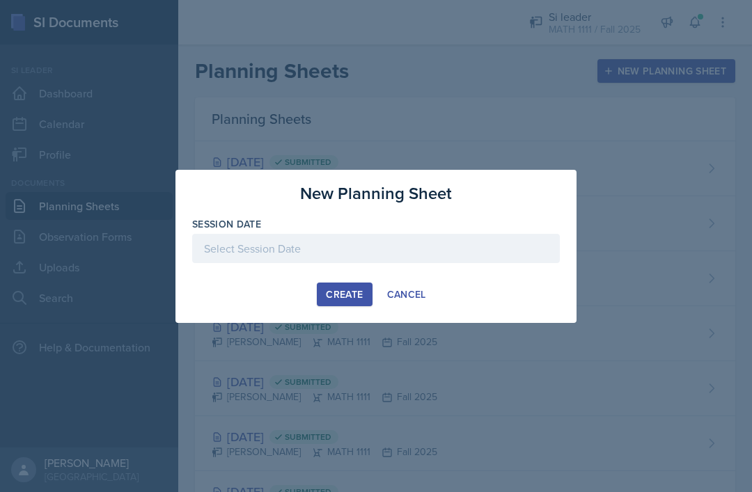
click at [468, 253] on div at bounding box center [376, 248] width 368 height 29
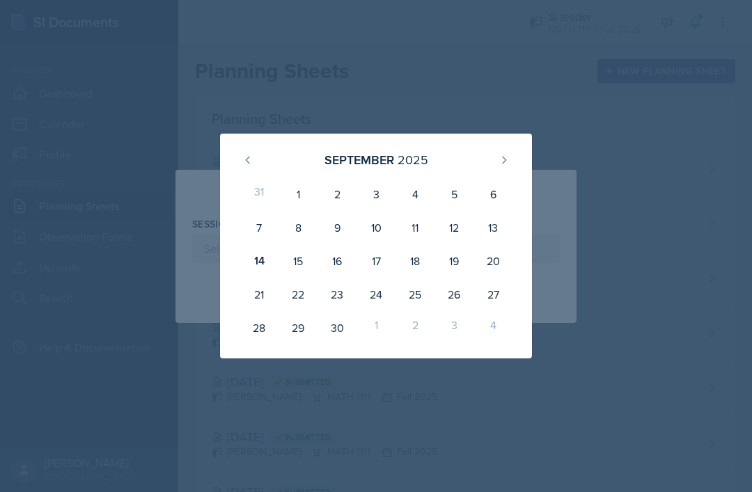
click at [343, 267] on div "16" at bounding box center [337, 260] width 39 height 33
type input "September 16th, 2025"
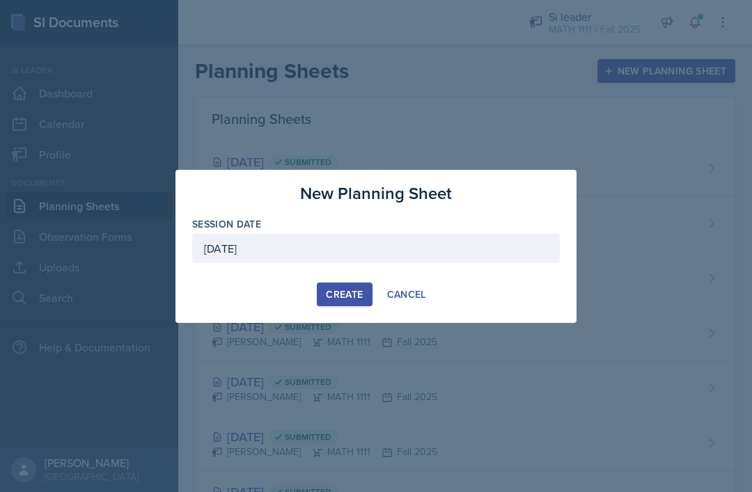
click at [348, 299] on div "Create" at bounding box center [344, 294] width 37 height 11
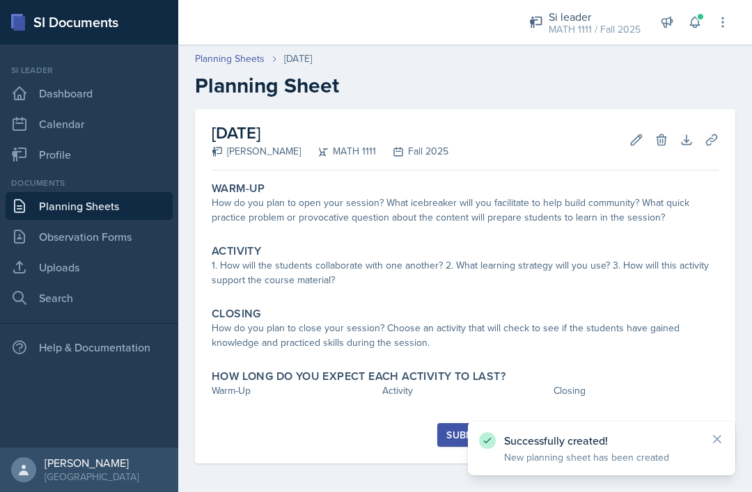
click at [709, 146] on icon at bounding box center [712, 140] width 14 height 14
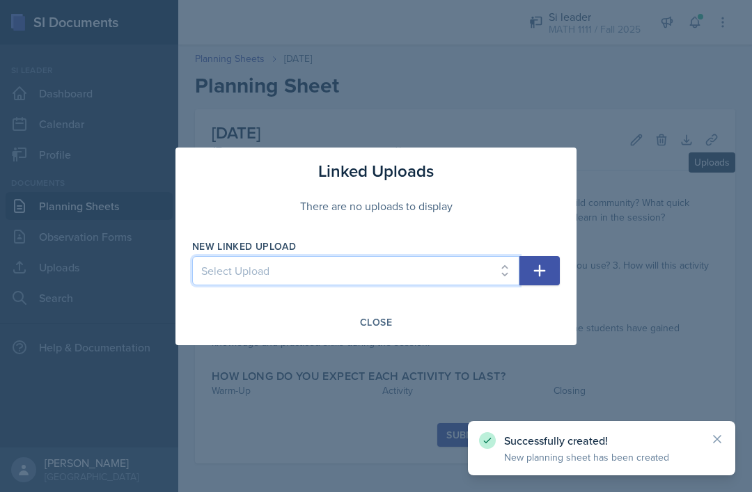
click at [253, 278] on select "Select Upload SI practice Hw1-1 Hw1-2 Test 1 review HW4-1 Hw4-2" at bounding box center [355, 270] width 327 height 29
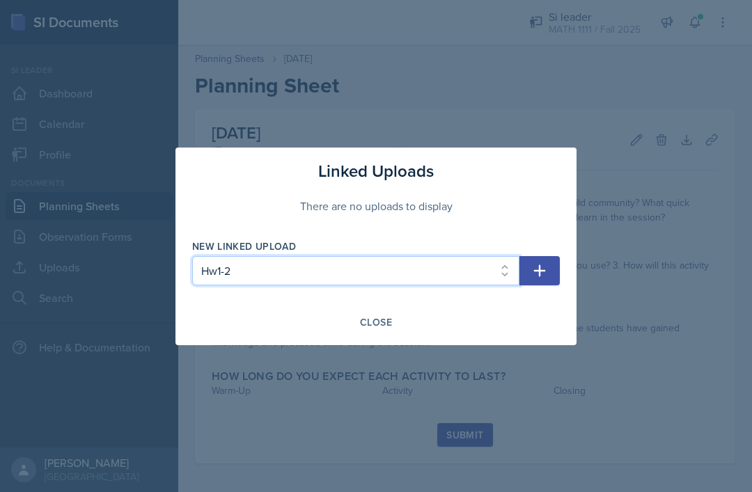
click at [465, 272] on select "Select Upload SI practice Hw1-1 Hw1-2 Test 1 review HW4-1 Hw4-2" at bounding box center [355, 270] width 327 height 29
select select "6062329f-7c7e-4e74-bafb-4fede162a6a4"
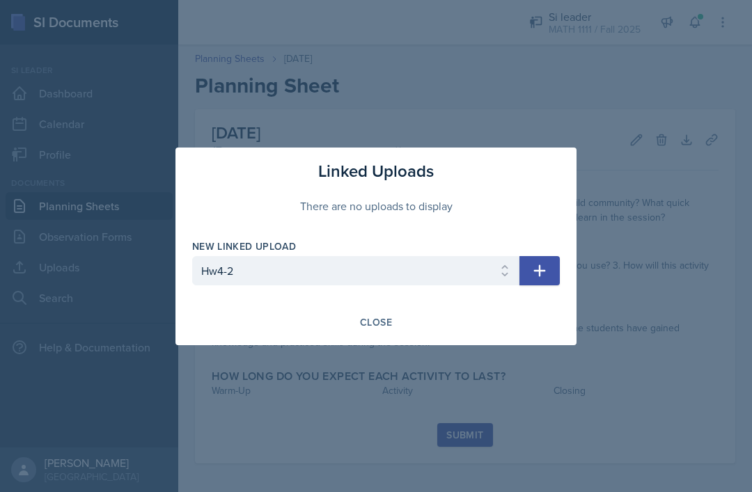
click at [380, 323] on div "Close" at bounding box center [376, 322] width 32 height 11
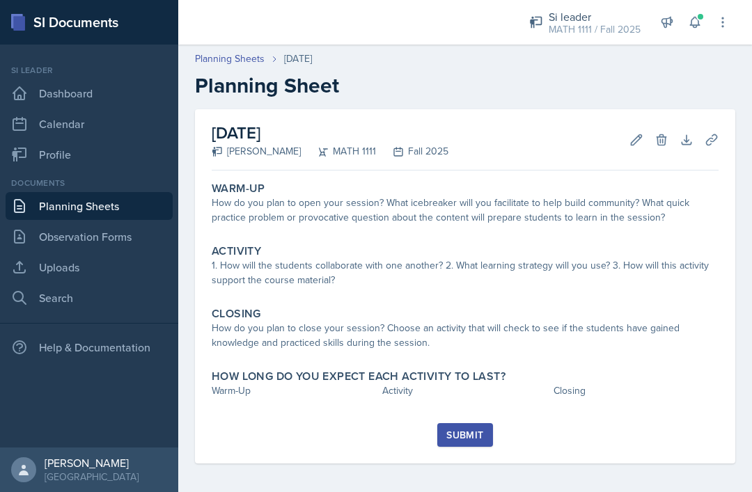
click at [563, 219] on div "How do you plan to open your session? What icebreaker will you facilitate to he…" at bounding box center [465, 210] width 507 height 29
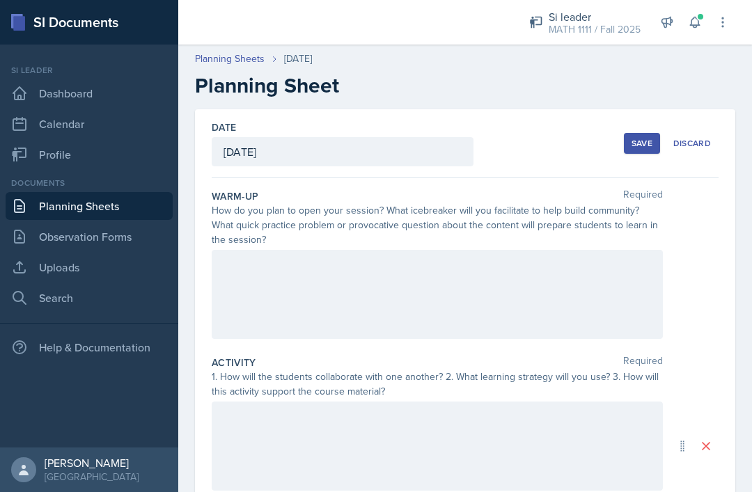
click at [562, 288] on div at bounding box center [437, 294] width 451 height 89
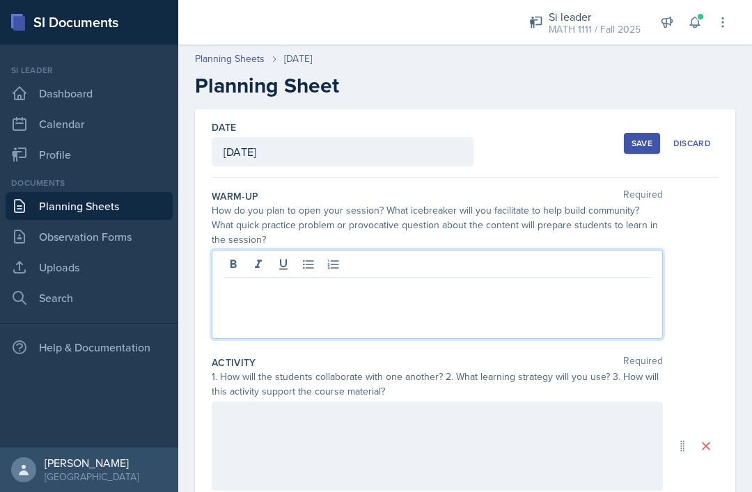
click at [569, 315] on div at bounding box center [437, 294] width 451 height 89
click at [687, 255] on div at bounding box center [465, 294] width 507 height 89
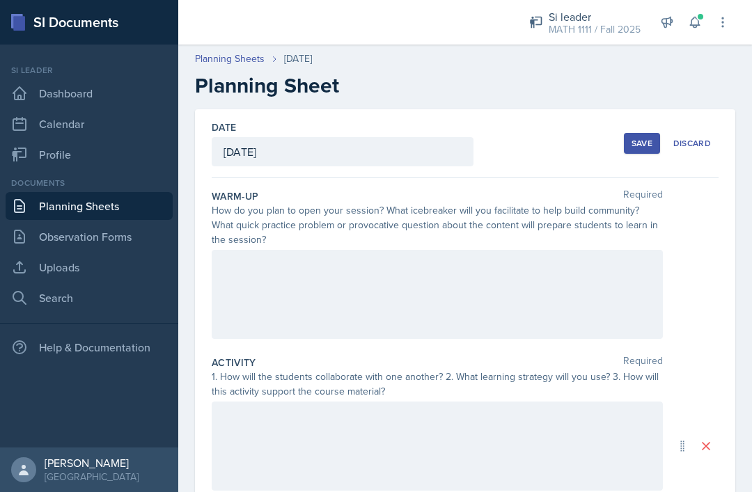
click at [589, 289] on div at bounding box center [437, 294] width 451 height 89
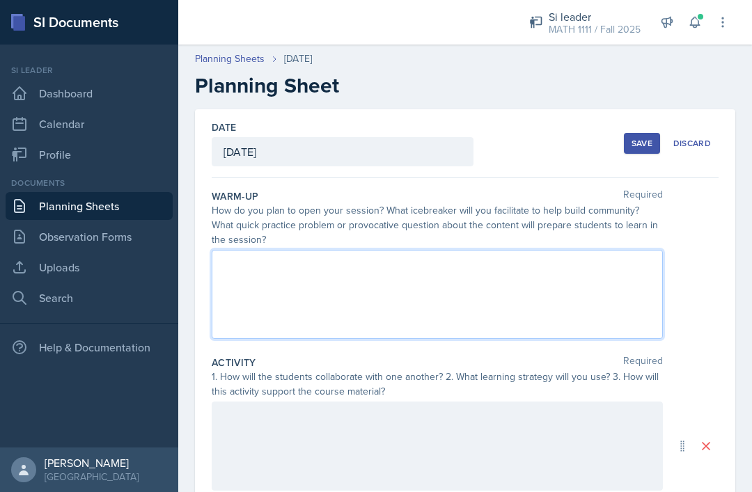
click at [701, 305] on div at bounding box center [465, 294] width 507 height 89
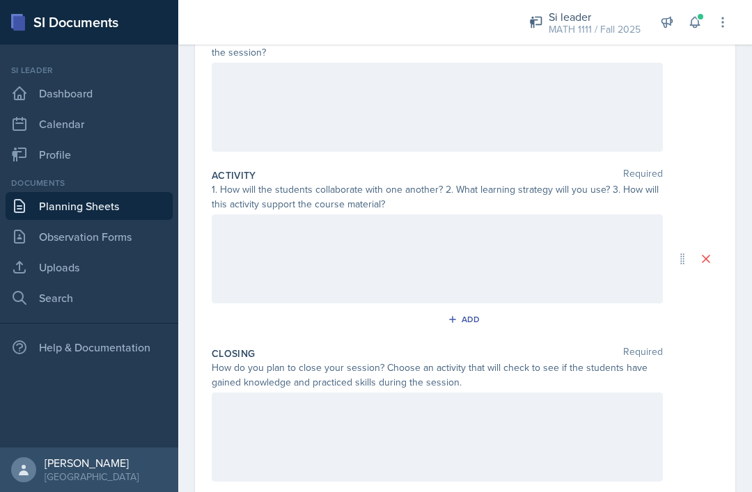
scroll to position [188, 0]
click at [502, 106] on div at bounding box center [437, 106] width 451 height 89
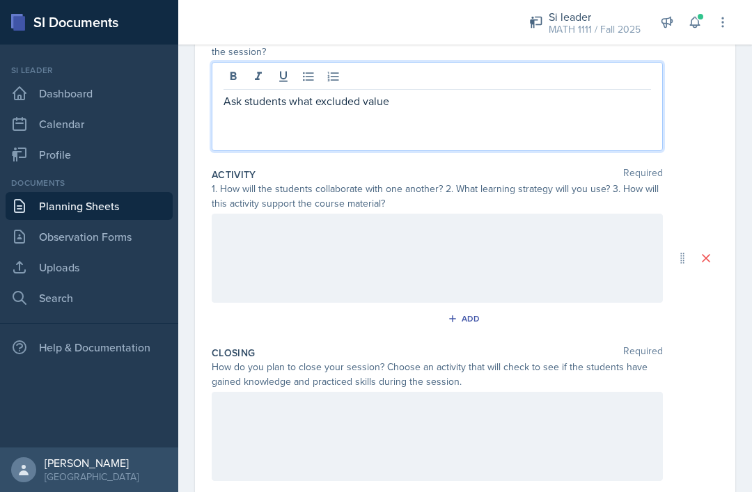
click at [448, 103] on p "Ask students what excluded value" at bounding box center [438, 101] width 428 height 17
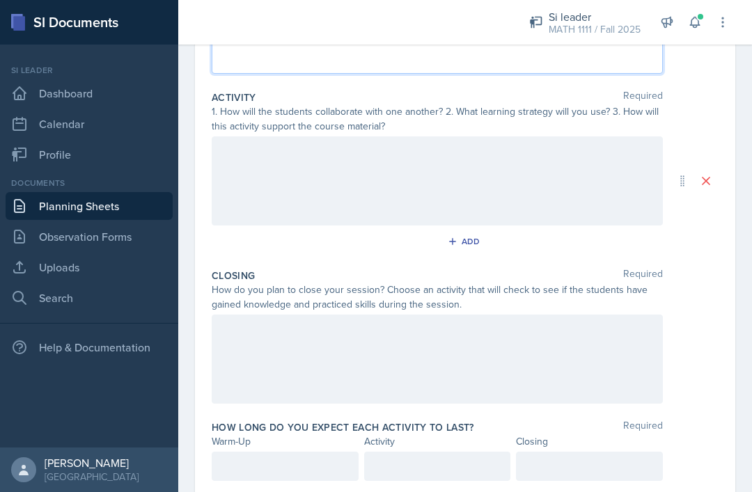
scroll to position [265, 0]
click at [238, 157] on div at bounding box center [437, 181] width 451 height 89
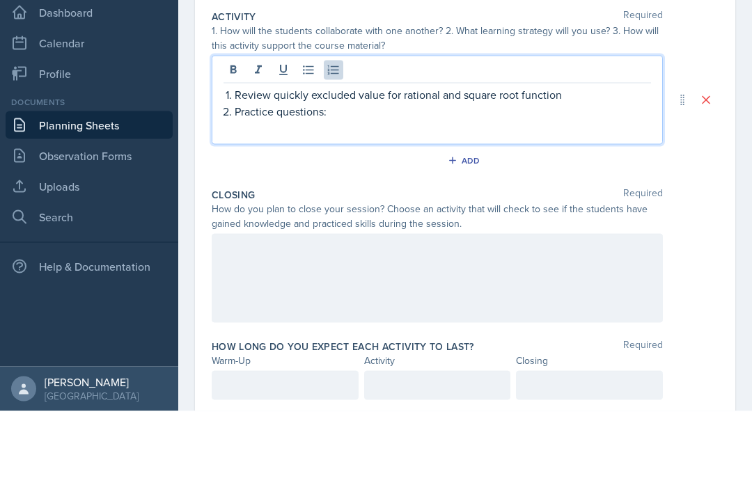
click at [446, 184] on p "Practice questions:" at bounding box center [443, 192] width 417 height 17
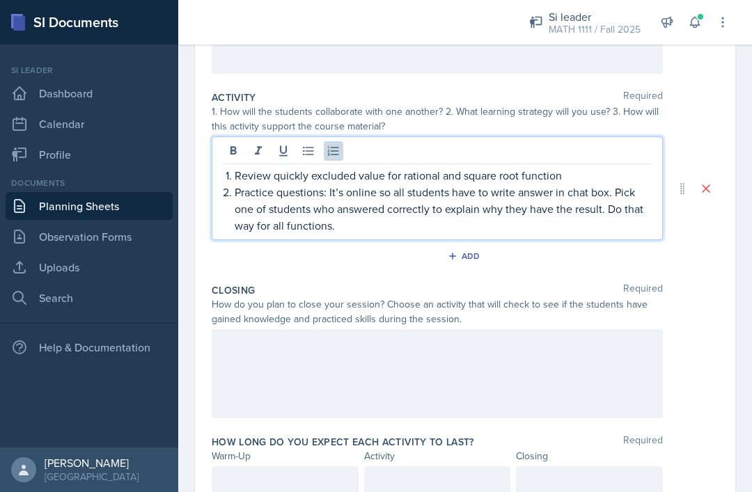
click at [499, 329] on div at bounding box center [437, 373] width 451 height 89
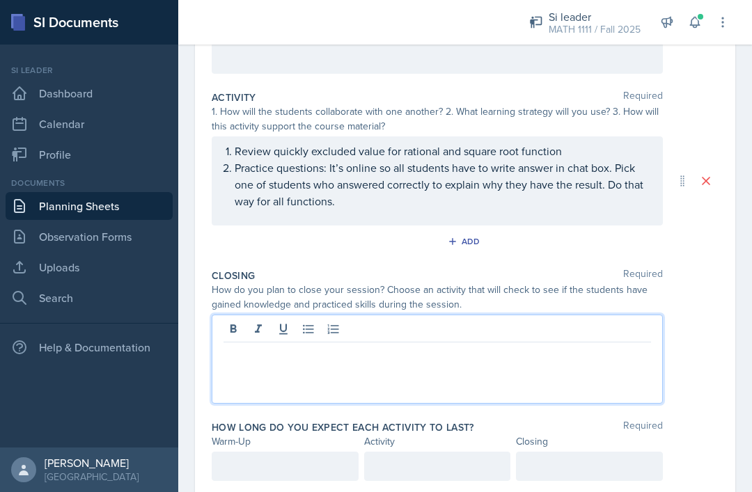
click at [495, 345] on p at bounding box center [438, 353] width 428 height 17
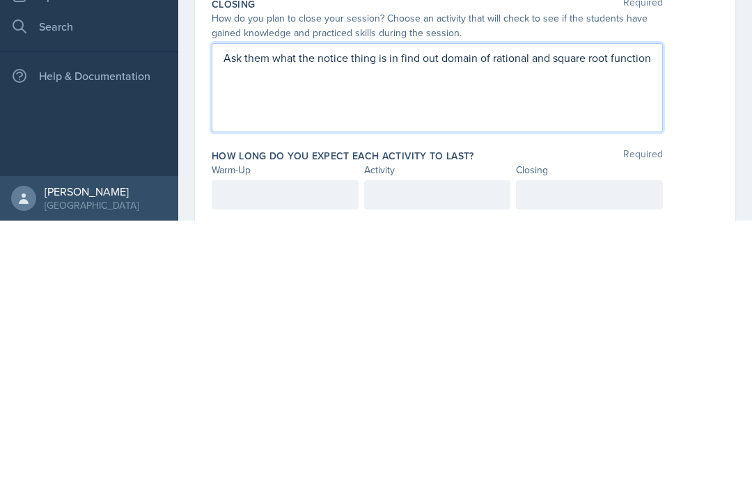
click at [397, 321] on p "Ask them what the notice thing is in find out domain of rational and square roo…" at bounding box center [438, 329] width 428 height 17
click at [230, 452] on div at bounding box center [285, 466] width 147 height 29
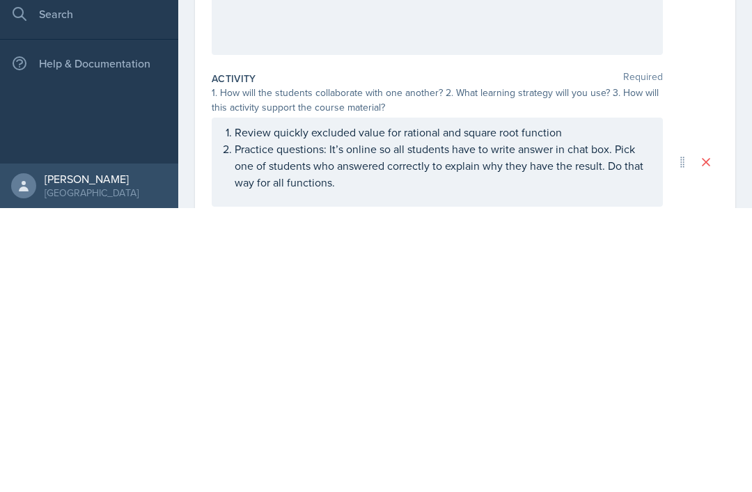
scroll to position [0, 0]
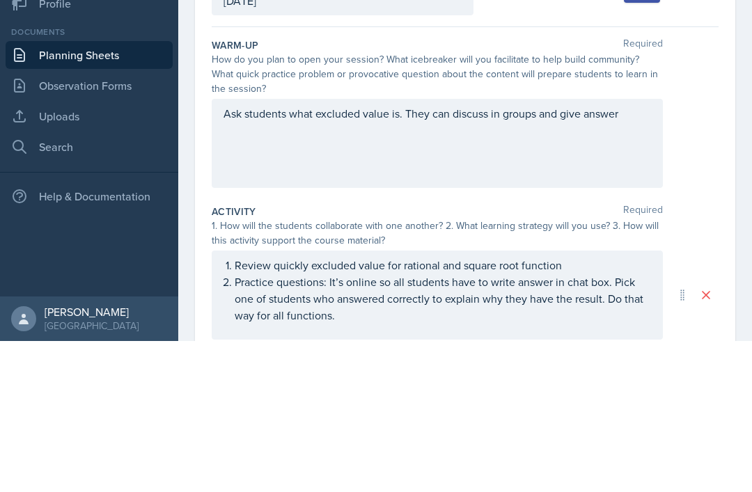
click at [607, 250] on div "Ask students what excluded value is. They can discuss in groups and give answer" at bounding box center [437, 294] width 451 height 89
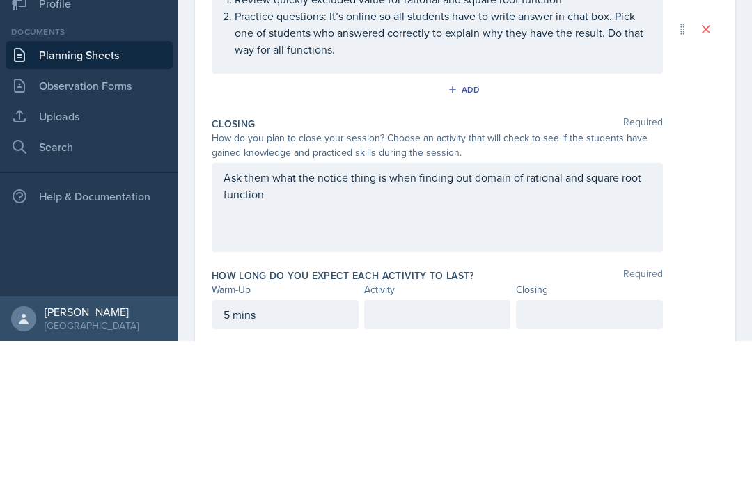
scroll to position [265, 0]
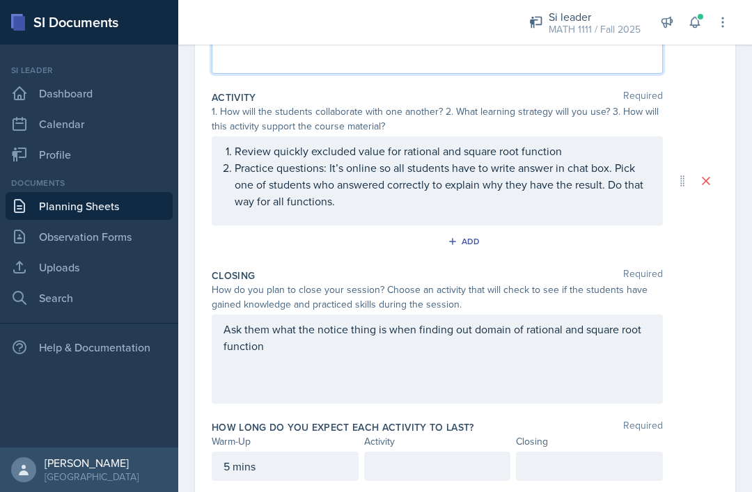
click at [428, 452] on div at bounding box center [437, 466] width 147 height 29
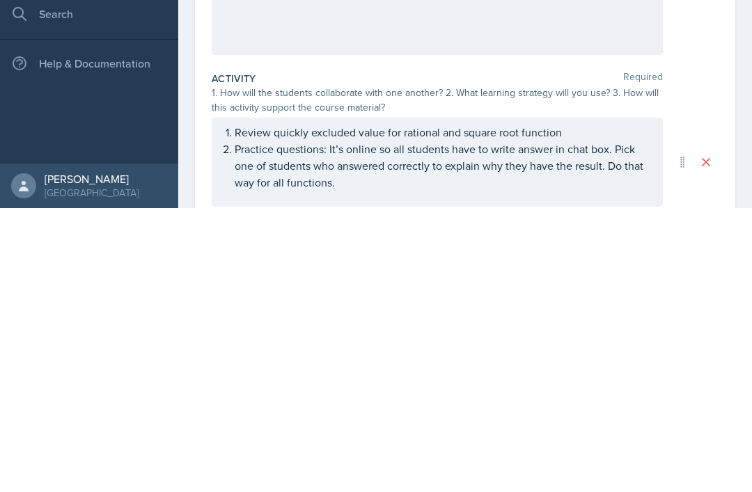
scroll to position [0, 0]
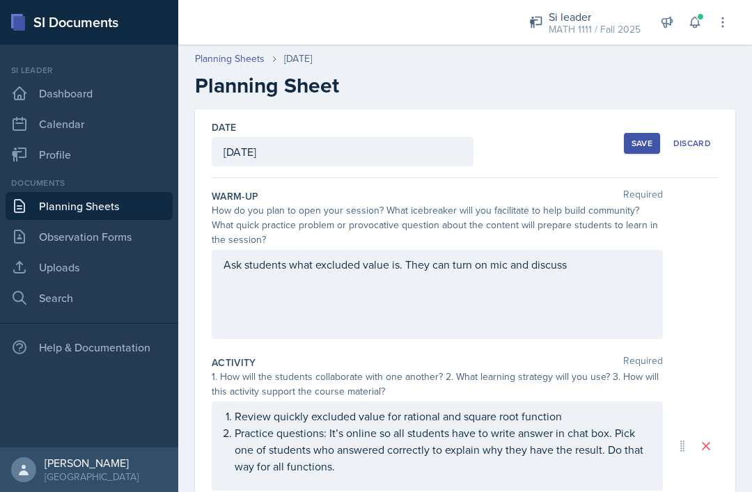
click at [465, 250] on div "Ask students what excluded value is. They can turn on mic and discuss" at bounding box center [437, 294] width 451 height 89
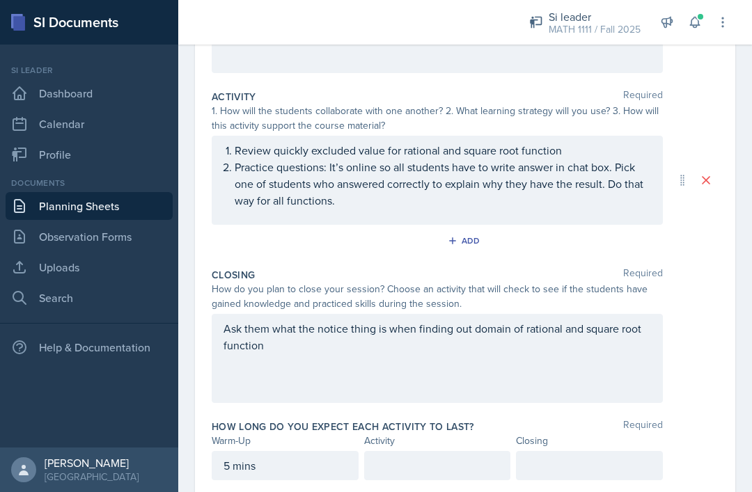
scroll to position [265, 0]
click at [422, 452] on div at bounding box center [437, 466] width 147 height 29
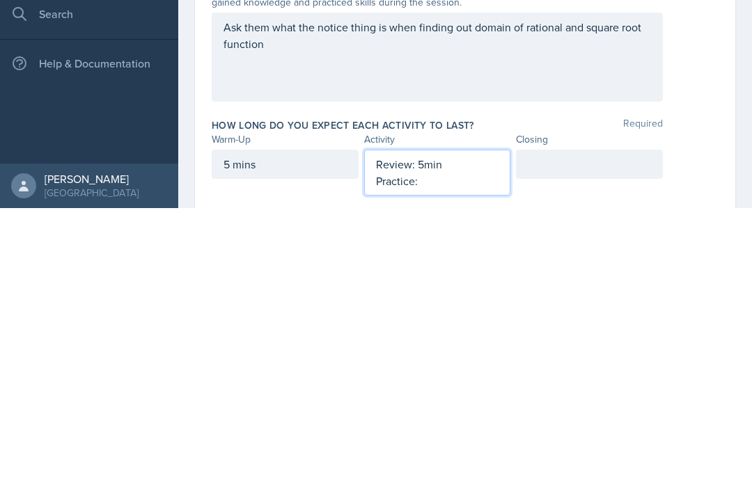
scroll to position [282, 0]
click at [422, 442] on p "Review: 5min" at bounding box center [437, 450] width 123 height 17
click at [453, 458] on p "Practice:" at bounding box center [437, 466] width 123 height 17
click at [568, 435] on div at bounding box center [589, 449] width 147 height 29
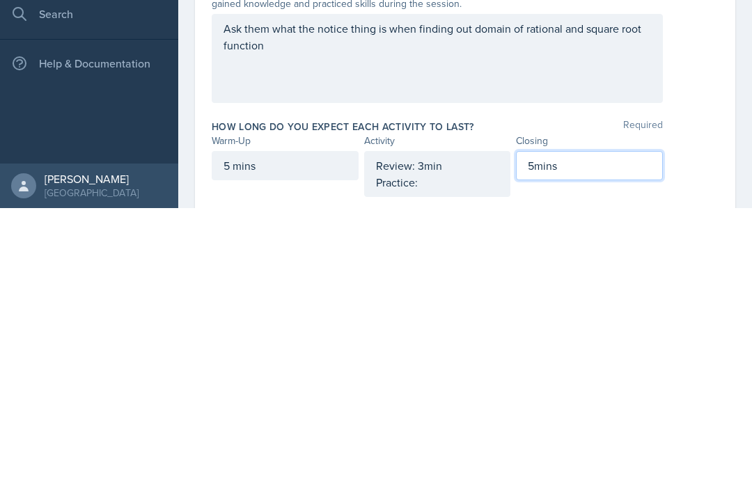
click at [464, 442] on div "Review: 3min Practice:" at bounding box center [437, 458] width 123 height 33
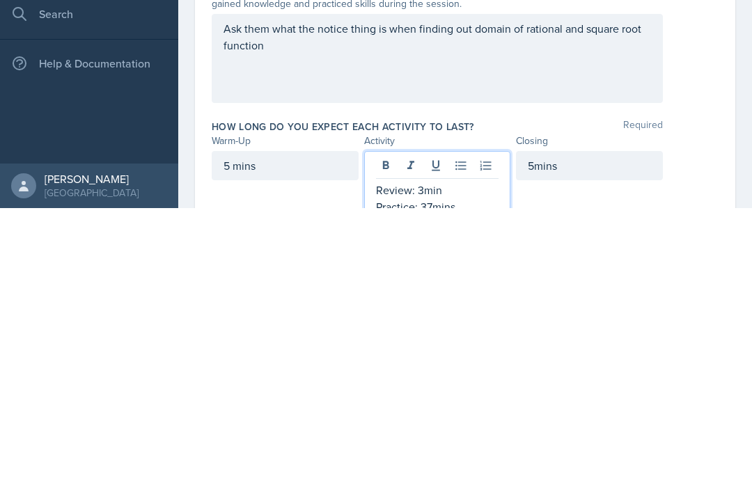
click at [451, 466] on p "Review: 3min" at bounding box center [437, 474] width 123 height 17
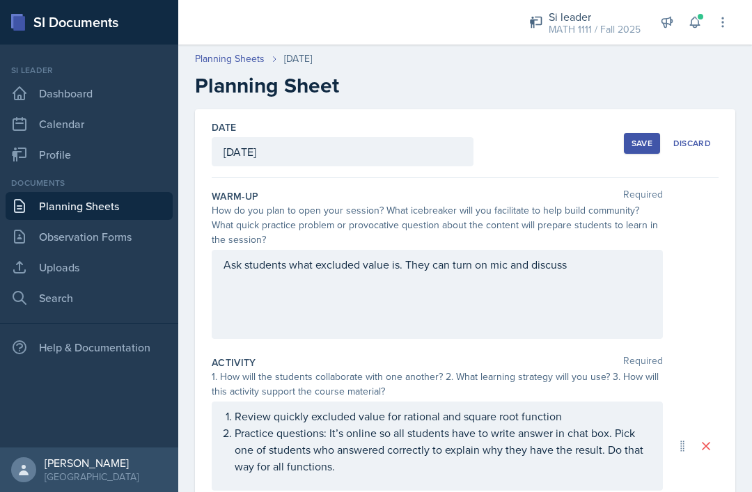
scroll to position [0, 0]
click at [634, 133] on button "Save" at bounding box center [642, 143] width 36 height 21
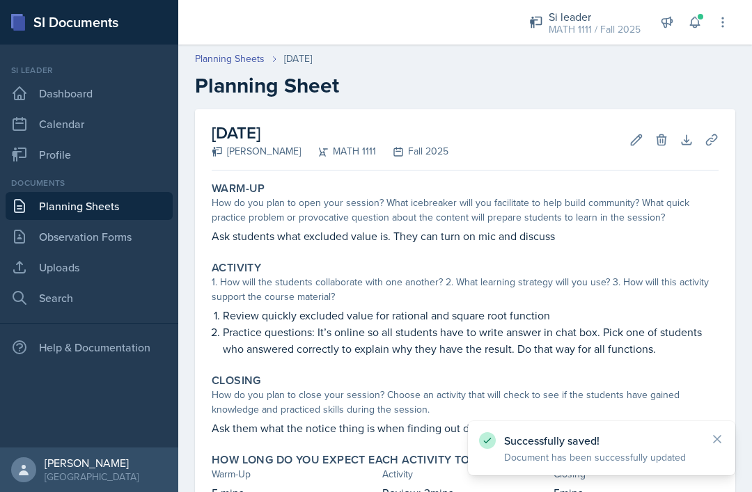
click at [707, 134] on icon at bounding box center [711, 139] width 10 height 10
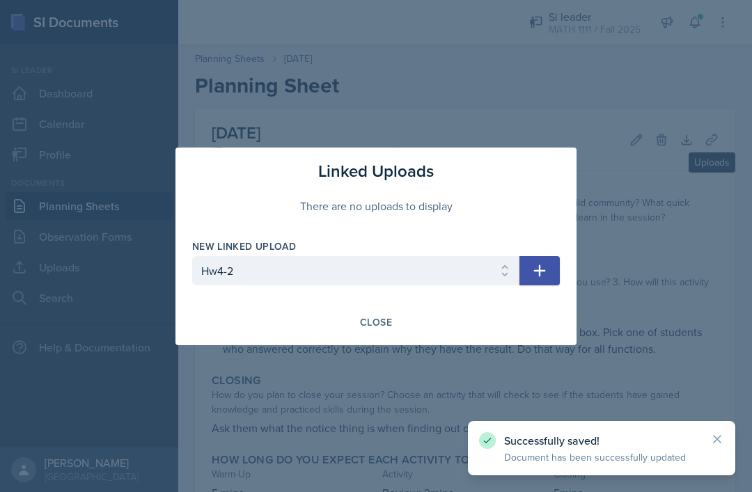
click at [546, 275] on icon "button" at bounding box center [539, 271] width 17 height 17
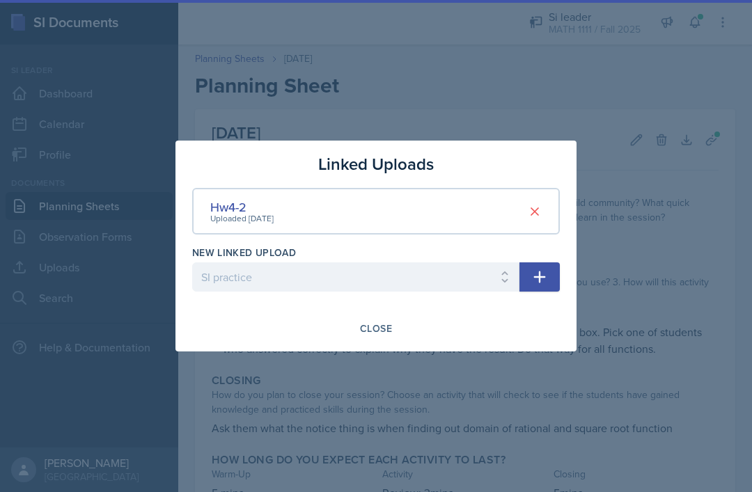
select select
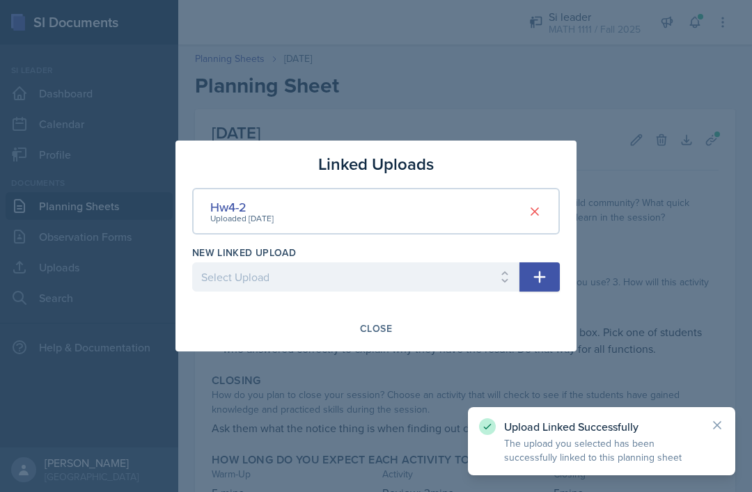
click at [382, 329] on div "Close" at bounding box center [376, 328] width 32 height 11
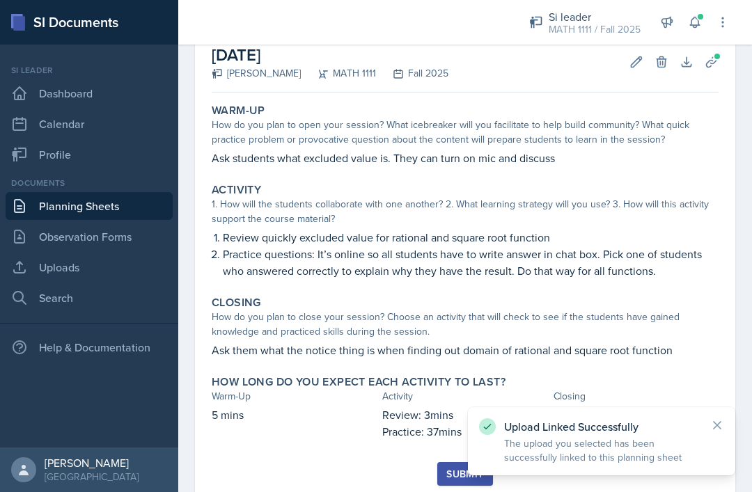
scroll to position [77, 0]
click at [453, 469] on div "Submit" at bounding box center [464, 474] width 37 height 11
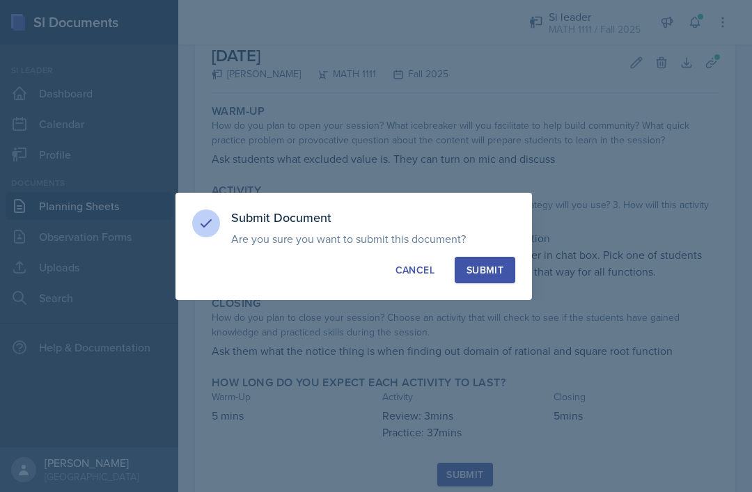
click at [495, 279] on button "Submit" at bounding box center [485, 270] width 61 height 26
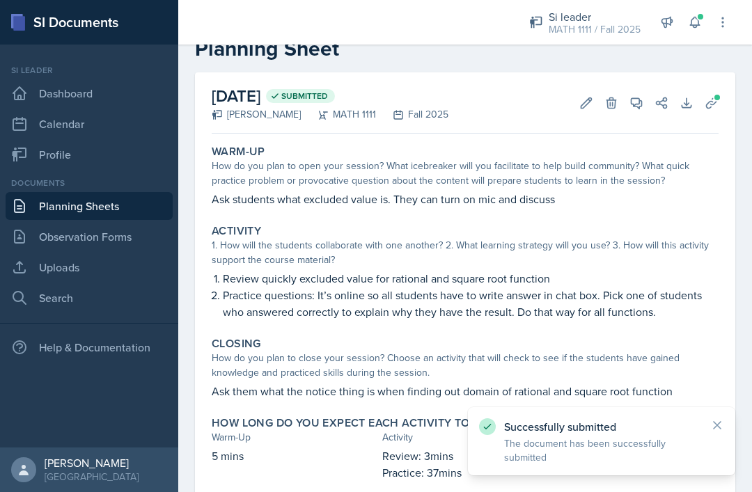
click at [132, 223] on link "Observation Forms" at bounding box center [89, 237] width 167 height 28
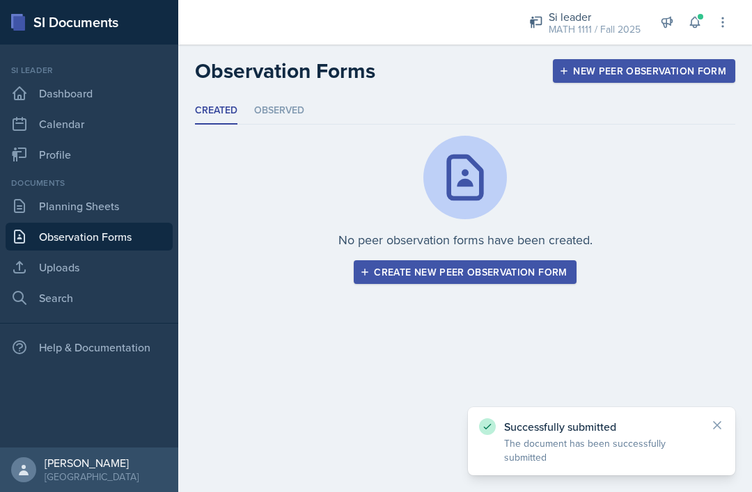
click at [126, 212] on link "Planning Sheets" at bounding box center [89, 206] width 167 height 28
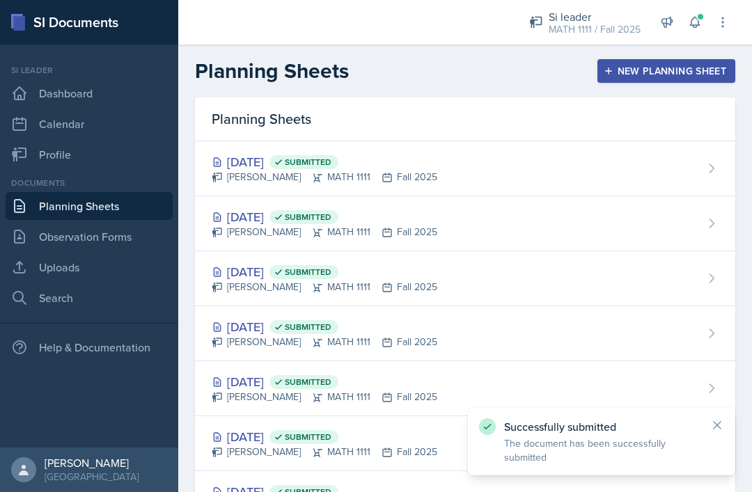
click at [472, 224] on div "Sep 15th, 2025 Submitted Simmy Huynh MATH 1111 Fall 2025" at bounding box center [465, 223] width 540 height 55
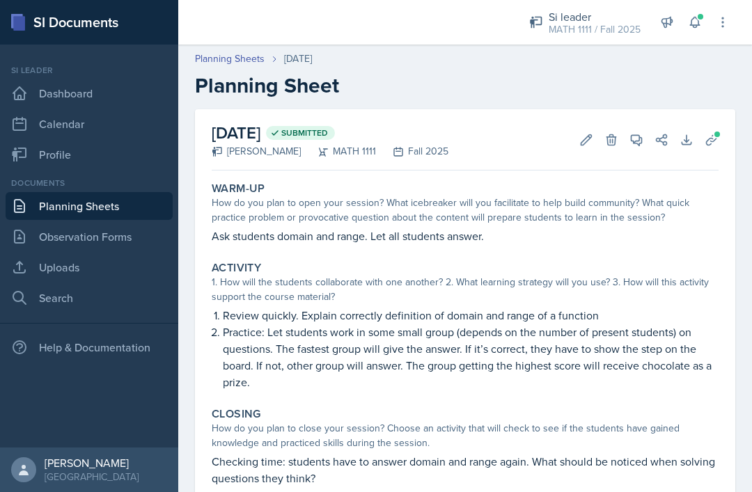
click at [715, 143] on icon at bounding box center [712, 140] width 14 height 14
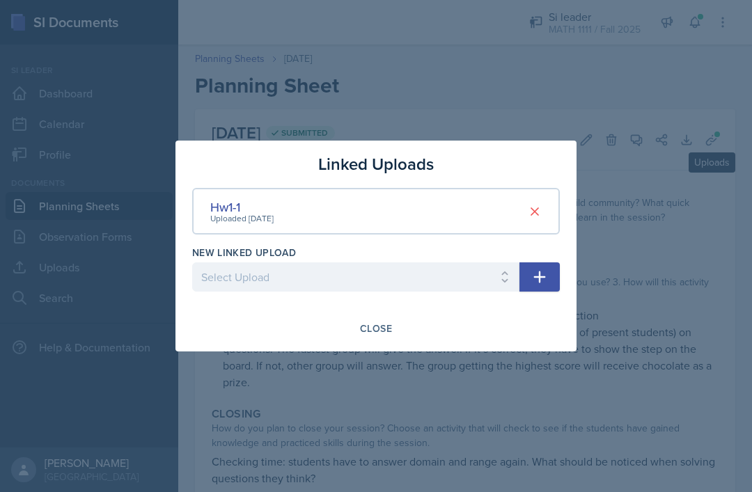
click at [539, 256] on div "New Linked Upload Select Upload SI practice Hw1-2 Test 1 review HW4-1 Hw4-2" at bounding box center [376, 276] width 368 height 60
click at [538, 258] on div "New Linked Upload Select Upload SI practice Hw1-2 Test 1 review HW4-1 Hw4-2" at bounding box center [376, 276] width 368 height 60
click at [541, 259] on div "New Linked Upload Select Upload SI practice Hw1-2 Test 1 review HW4-1 Hw4-2" at bounding box center [376, 276] width 368 height 60
click at [533, 263] on button "button" at bounding box center [540, 277] width 40 height 29
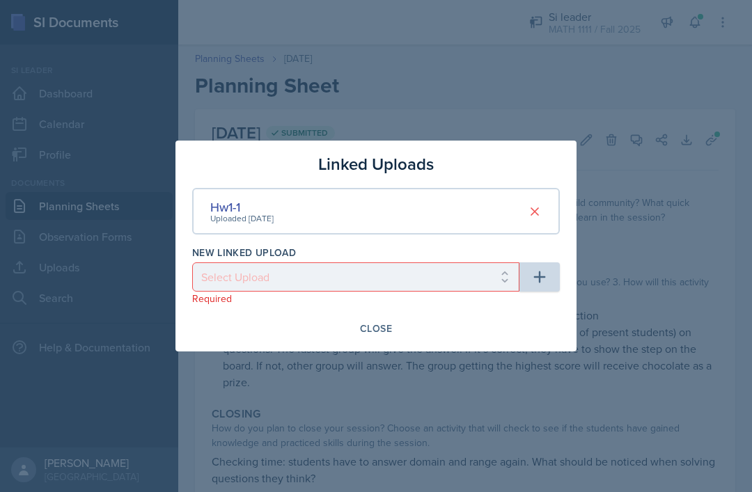
scroll to position [45, 0]
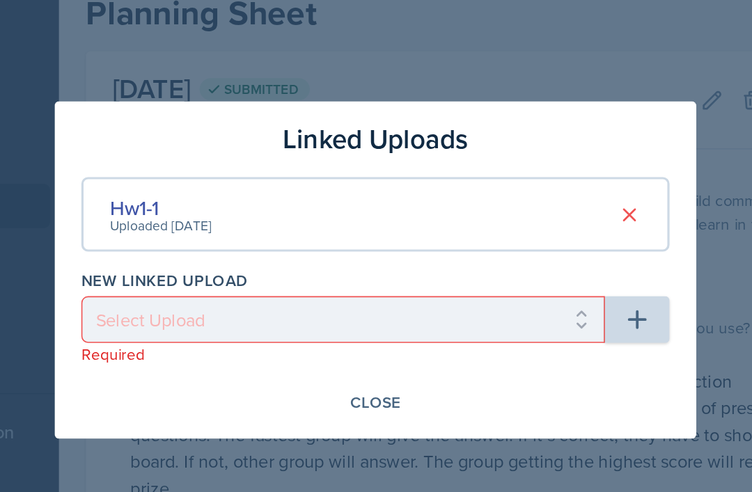
click at [531, 208] on icon at bounding box center [534, 211] width 7 height 7
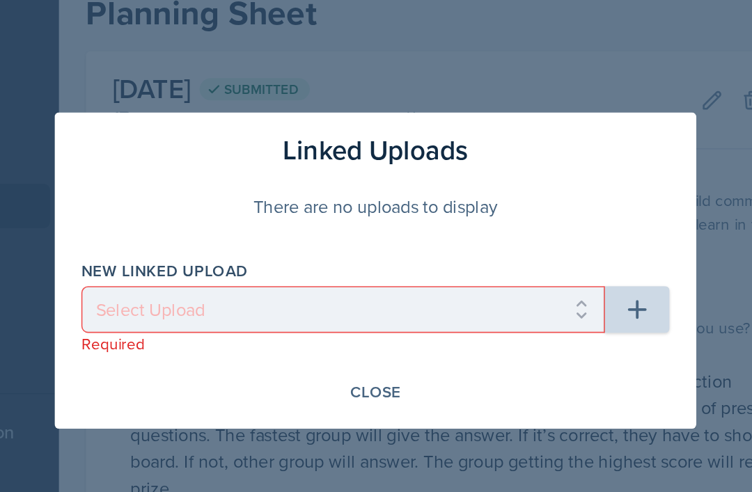
click at [531, 263] on icon "button" at bounding box center [539, 271] width 17 height 17
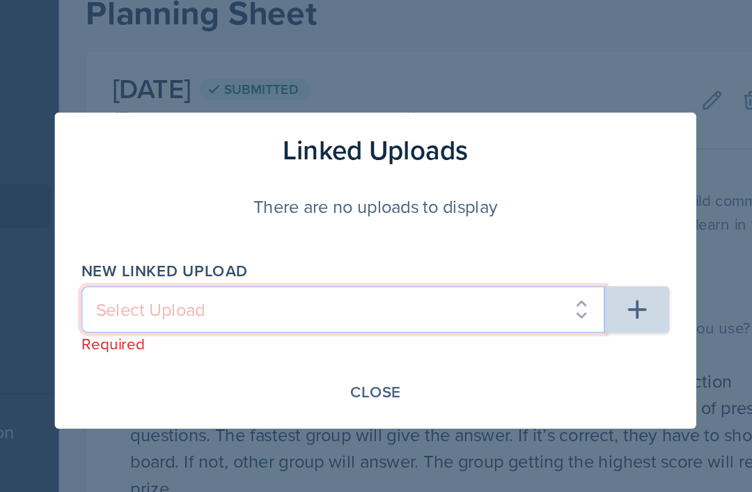
click at [313, 256] on select "Select Upload SI practice Hw1-1 Hw1-2 Test 1 review HW4-1 Hw4-2" at bounding box center [355, 270] width 327 height 29
select select "c7aad106-2f26-410b-9ec2-49221c01425b"
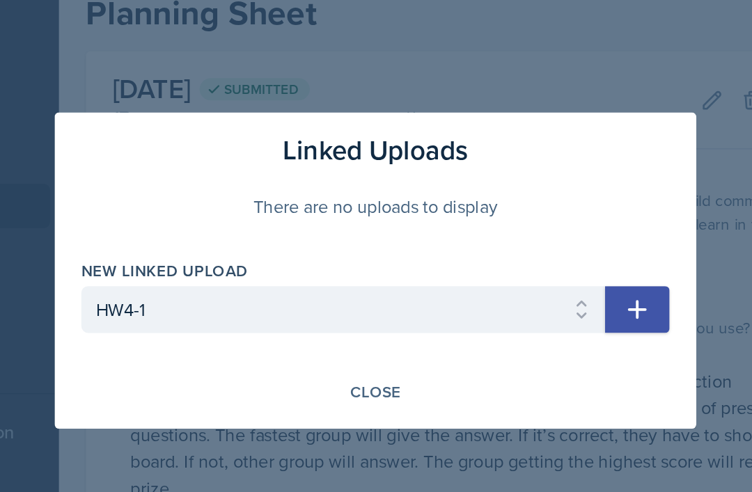
click at [531, 263] on icon "button" at bounding box center [539, 271] width 17 height 17
select select
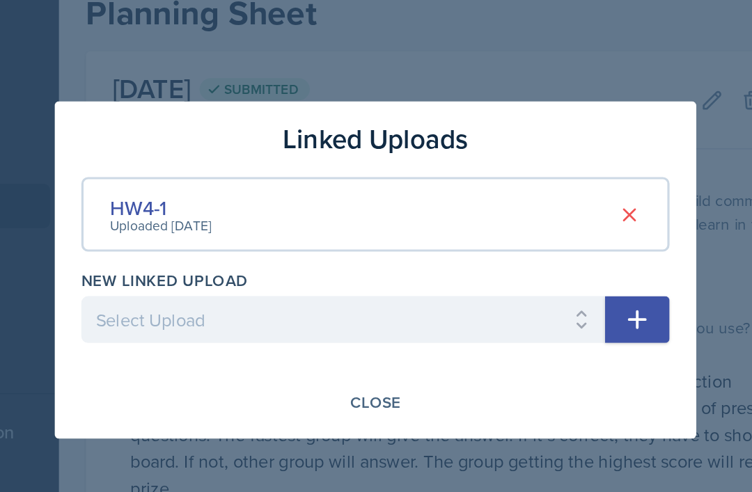
click at [360, 323] on div "Close" at bounding box center [376, 328] width 32 height 11
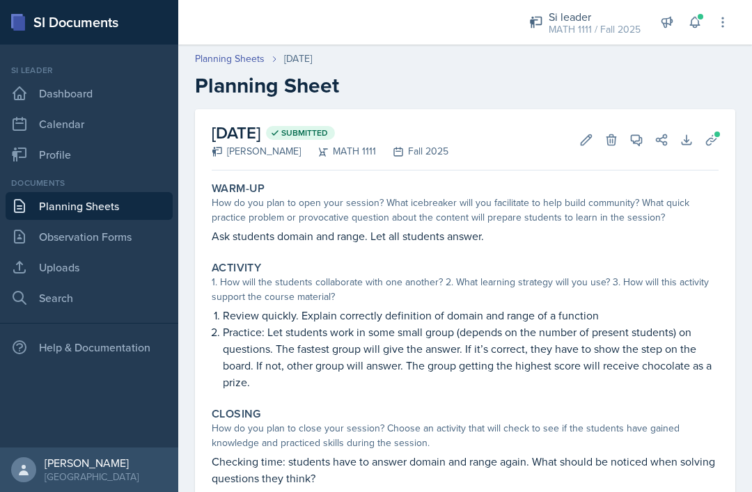
scroll to position [0, 0]
click at [143, 223] on link "Observation Forms" at bounding box center [89, 237] width 167 height 28
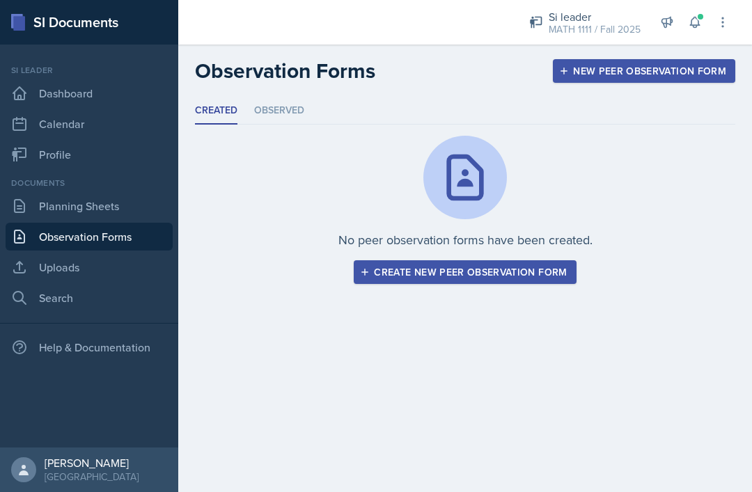
click at [148, 214] on link "Planning Sheets" at bounding box center [89, 206] width 167 height 28
